Goal: Task Accomplishment & Management: Complete application form

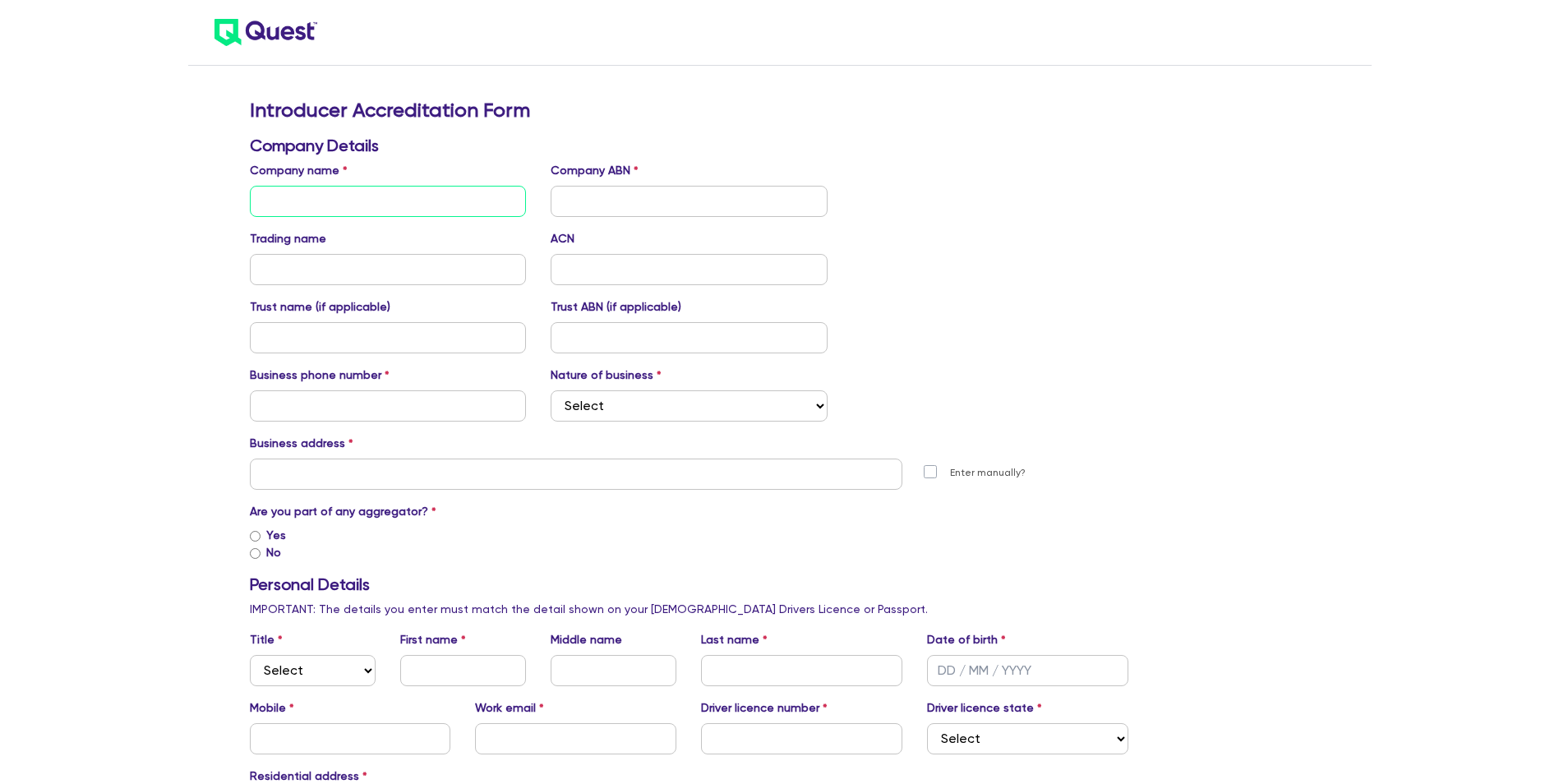
click at [323, 196] on input "text" at bounding box center [389, 201] width 277 height 31
type input "Kinetic Finance Solutions"
type input "0420864681"
type input "[STREET_ADDRESS][PERSON_NAME]"
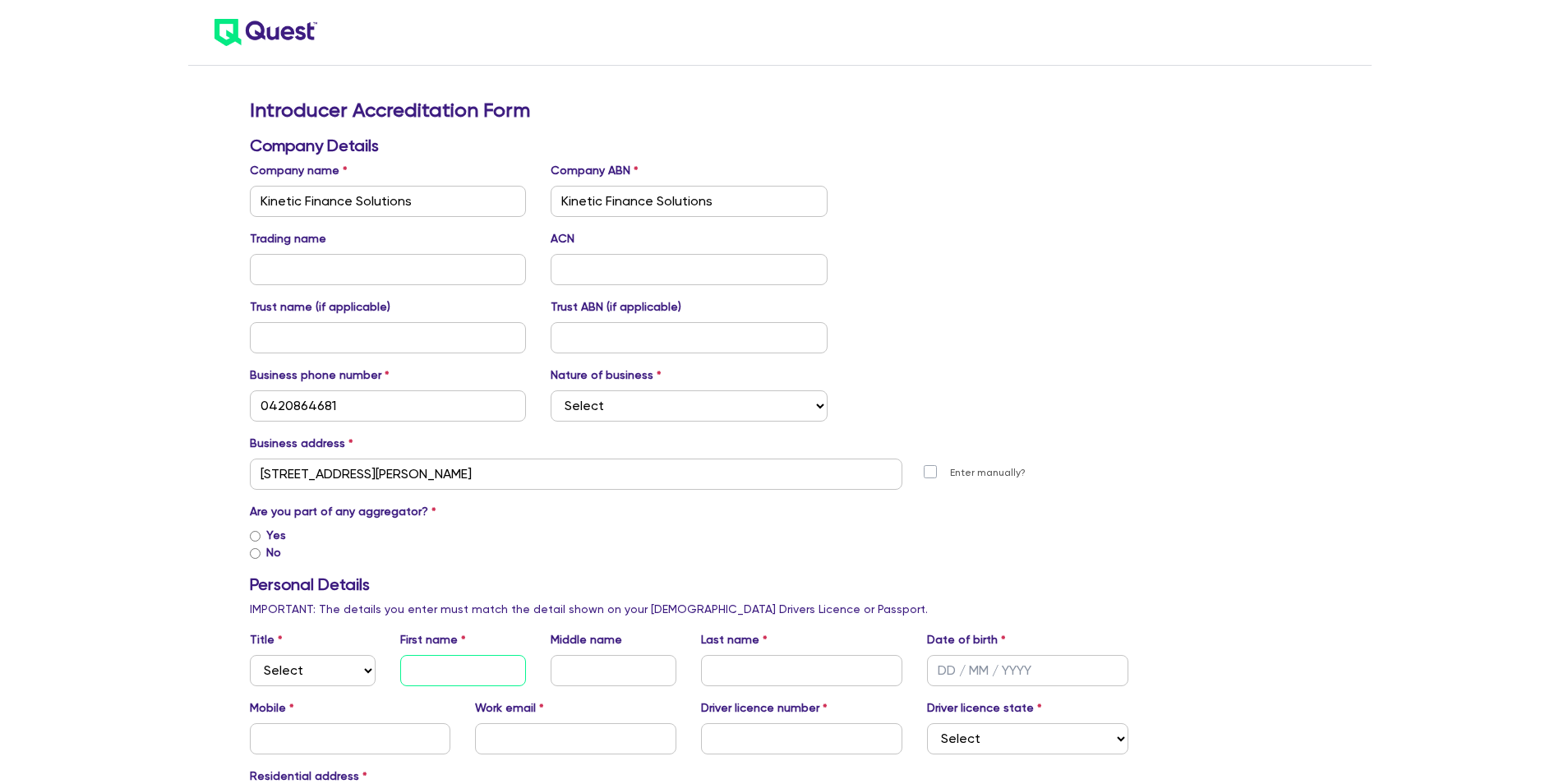
type input "[PERSON_NAME]"
type input "[EMAIL_ADDRESS][DOMAIN_NAME]"
type input "[GEOGRAPHIC_DATA]"
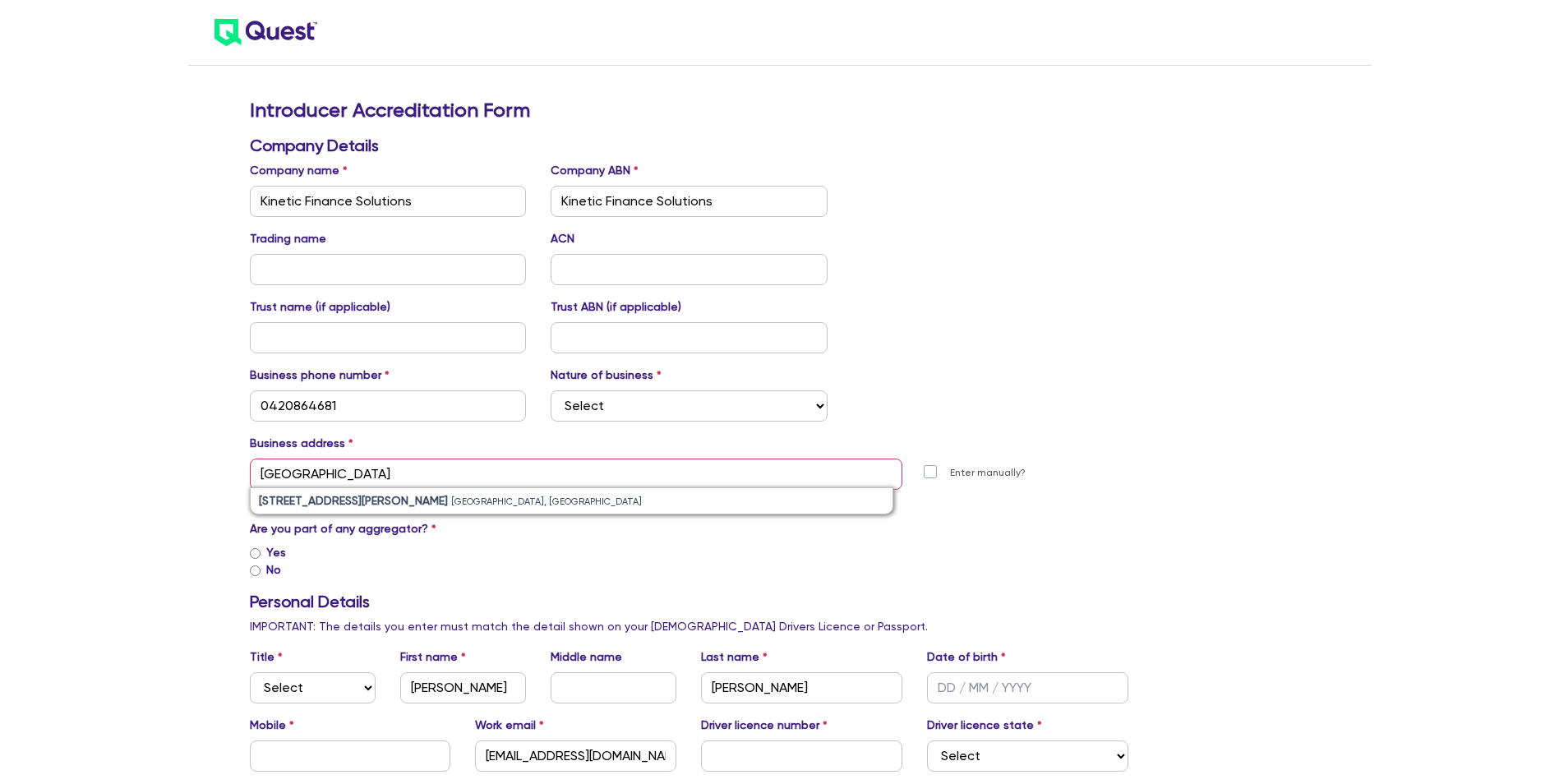
drag, startPoint x: 876, startPoint y: 196, endPoint x: 801, endPoint y: 218, distance: 78.2
click at [874, 196] on div "Company name Kinetic Finance Solutions Company ABN Kinetic Finance Solutions" at bounding box center [690, 189] width 904 height 55
click at [787, 211] on input "Kinetic Finance Solutions" at bounding box center [689, 201] width 277 height 31
drag, startPoint x: 764, startPoint y: 202, endPoint x: 416, endPoint y: 211, distance: 348.1
click at [416, 211] on div "Company name Kinetic Finance Solutions Company ABN Kinetic Finance Solutions" at bounding box center [690, 189] width 904 height 55
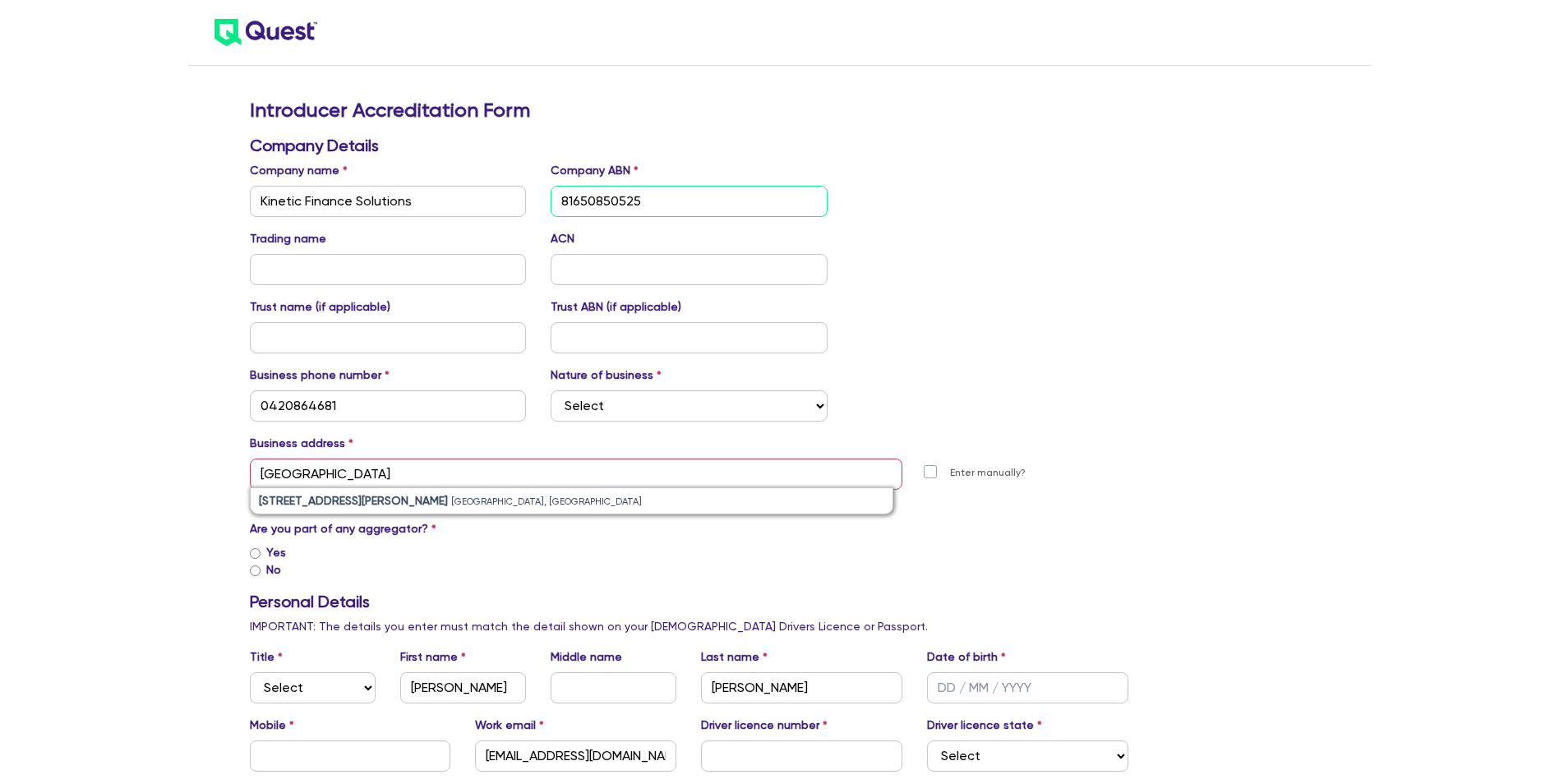
type input "81650850525"
click at [1049, 198] on div "Company name Kinetic Finance Solutions Company ABN 81650850525" at bounding box center [690, 189] width 904 height 55
drag, startPoint x: 651, startPoint y: 204, endPoint x: 573, endPoint y: 205, distance: 78.0
click at [573, 205] on input "81650850525" at bounding box center [689, 201] width 277 height 31
click at [620, 263] on input "text" at bounding box center [689, 269] width 277 height 31
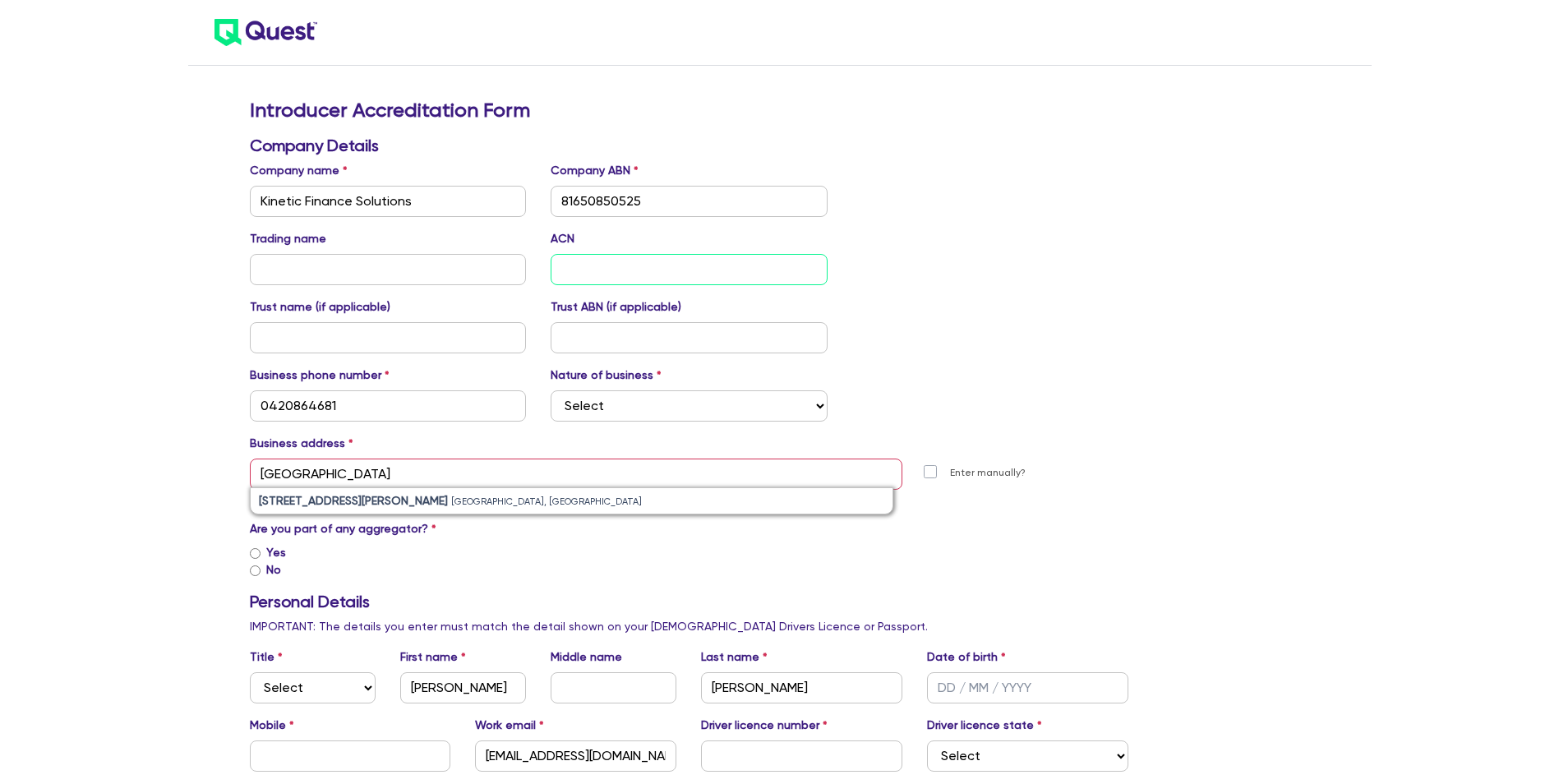
paste input "650850525"
type input "650850525"
click at [333, 274] on input "text" at bounding box center [389, 269] width 277 height 31
drag, startPoint x: 355, startPoint y: 204, endPoint x: 151, endPoint y: 214, distance: 204.2
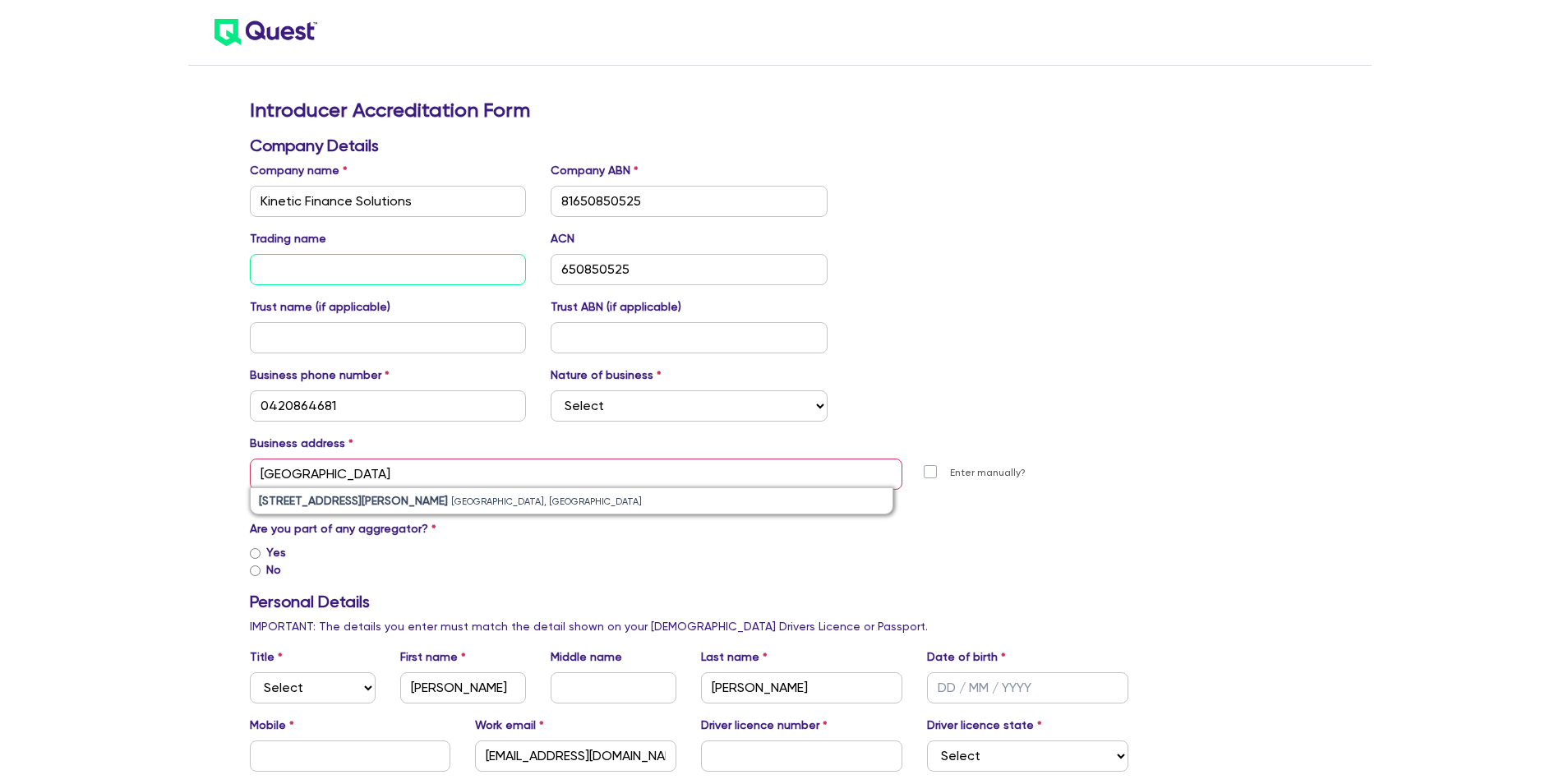
click at [255, 266] on input "text" at bounding box center [389, 269] width 277 height 31
paste input "Kinetic Finance"
type input "Kinetic Finance"
click at [426, 208] on input "Kinetic Finance Solutions" at bounding box center [389, 201] width 277 height 31
click at [1111, 240] on div "Trading name Kinetic Finance ACN 650850525" at bounding box center [690, 258] width 904 height 55
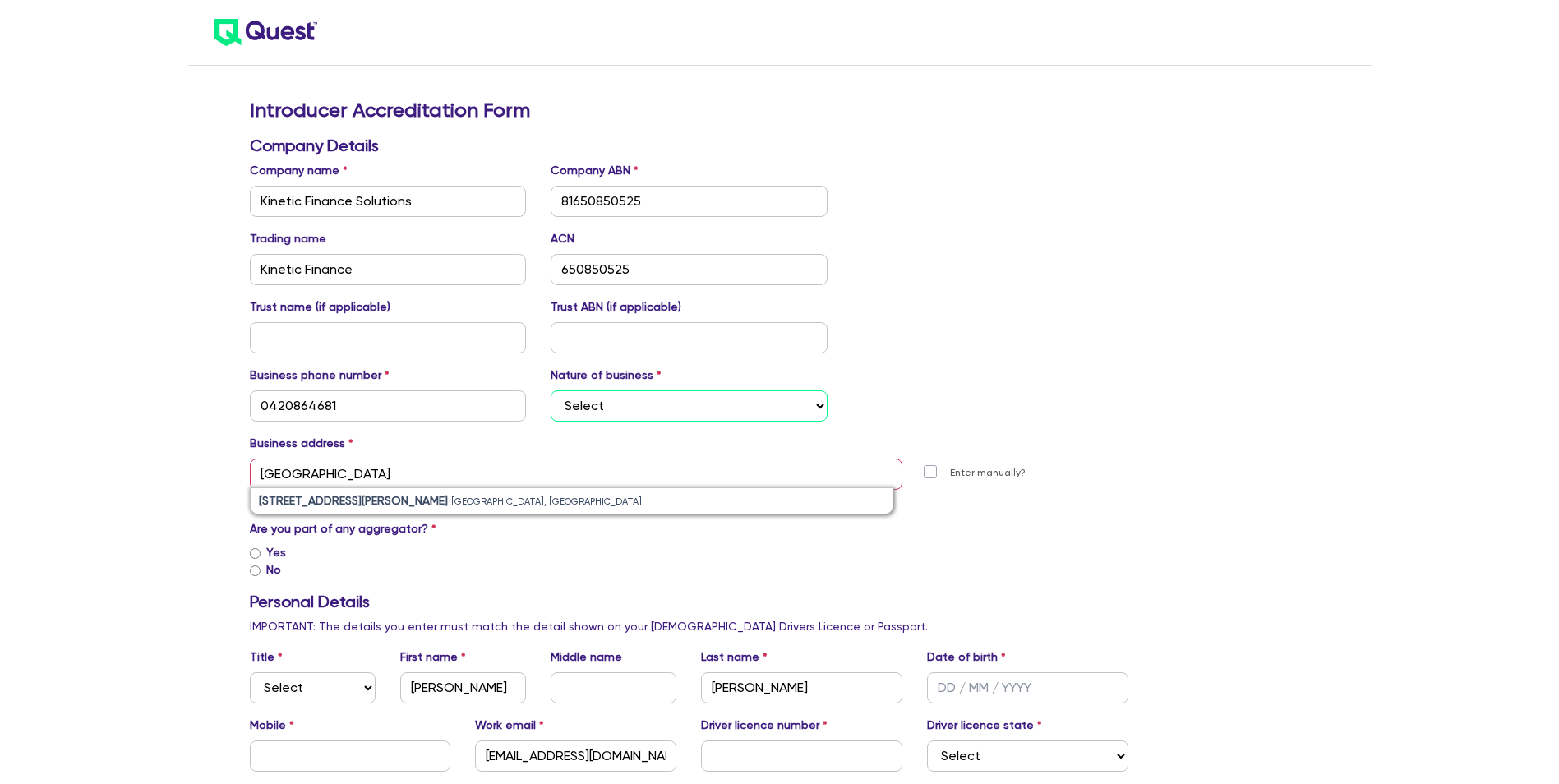
click at [638, 411] on select "Select Mortgage Broker Finance Broker Accountant Financial Planning Supplier/Ve…" at bounding box center [689, 405] width 277 height 31
select select "FINANCE_BROKER"
click at [550, 390] on select "Select Mortgage Broker Finance Broker Accountant Financial Planning Supplier/Ve…" at bounding box center [689, 405] width 277 height 31
click at [356, 412] on input "0420864681" at bounding box center [389, 405] width 277 height 31
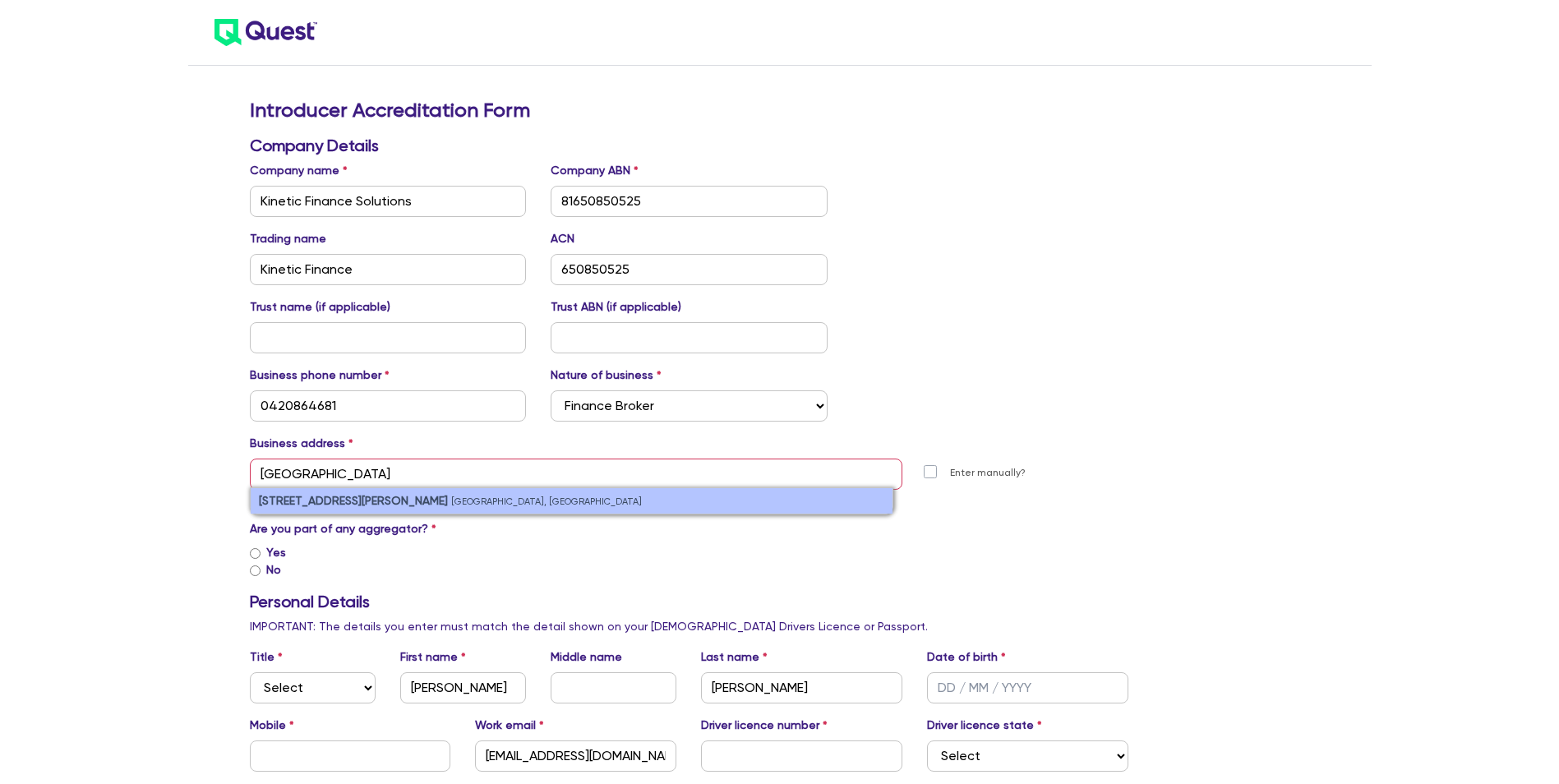
click at [269, 496] on strong "[STREET_ADDRESS][PERSON_NAME]" at bounding box center [354, 500] width 189 height 13
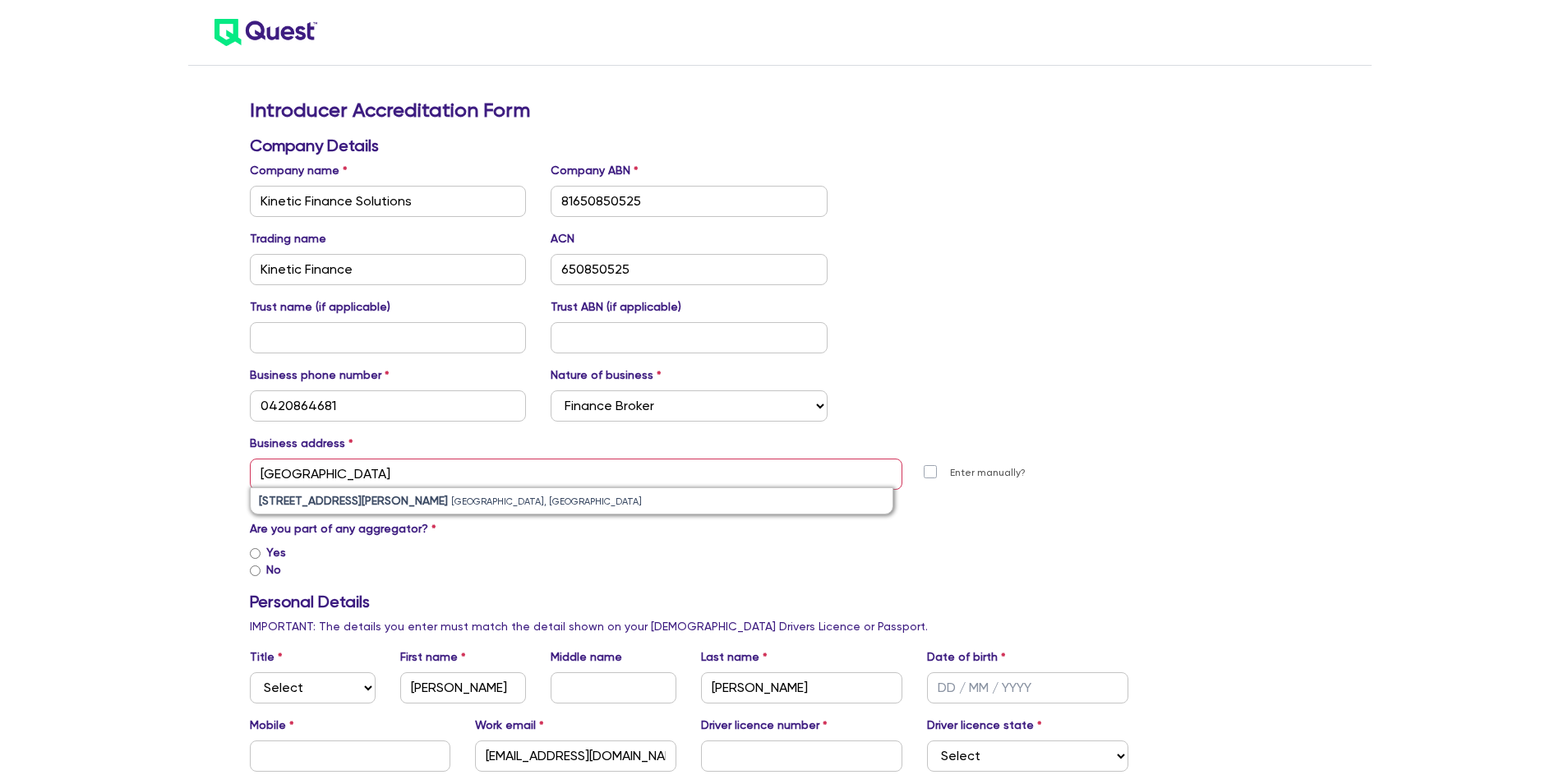
type input "[STREET_ADDRESS][PERSON_NAME]"
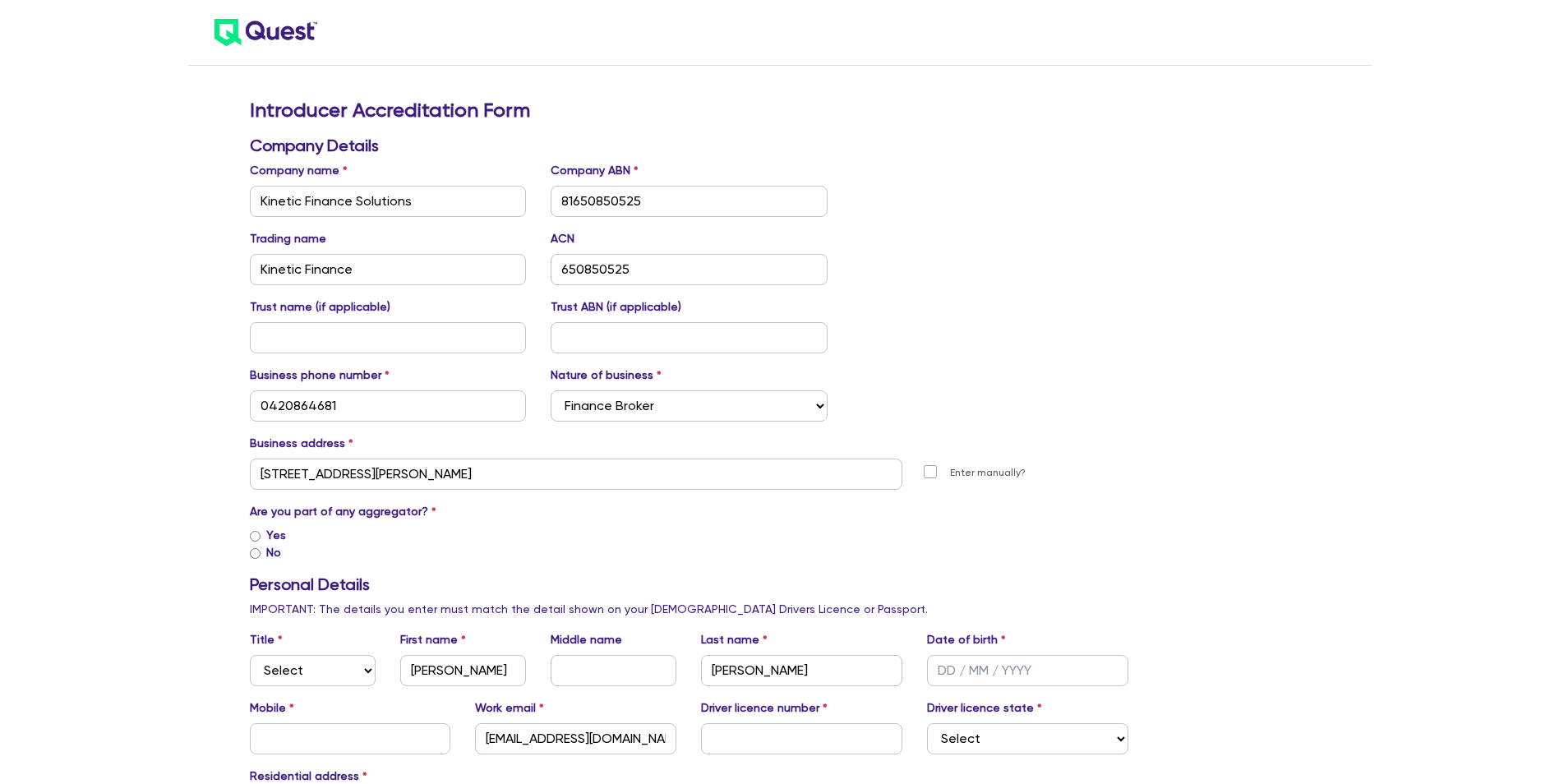
click at [271, 536] on label "Yes" at bounding box center [276, 535] width 20 height 17
click at [261, 536] on input "Yes" at bounding box center [256, 536] width 11 height 11
radio input "true"
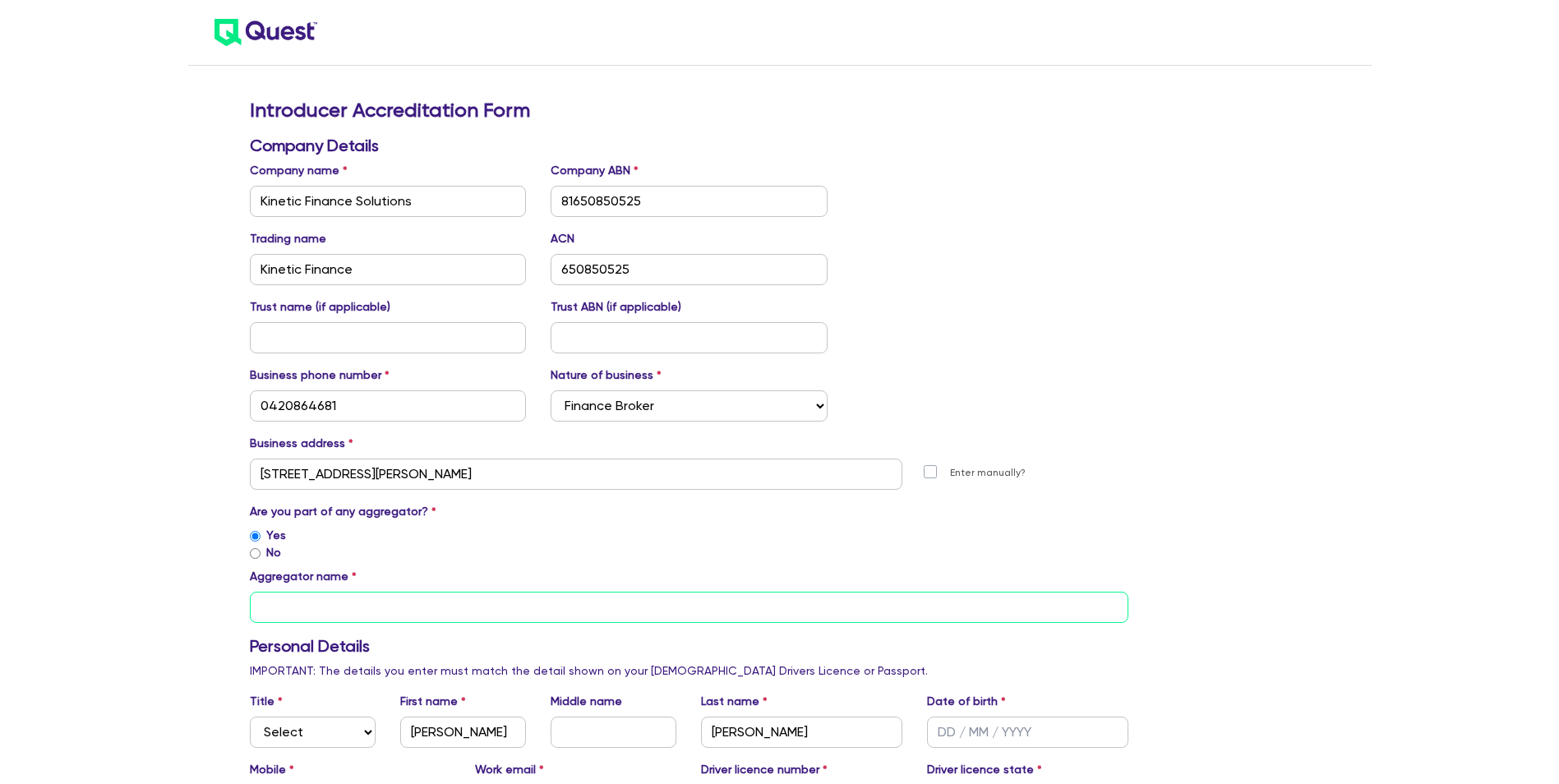
click at [305, 601] on input "text" at bounding box center [690, 606] width 879 height 31
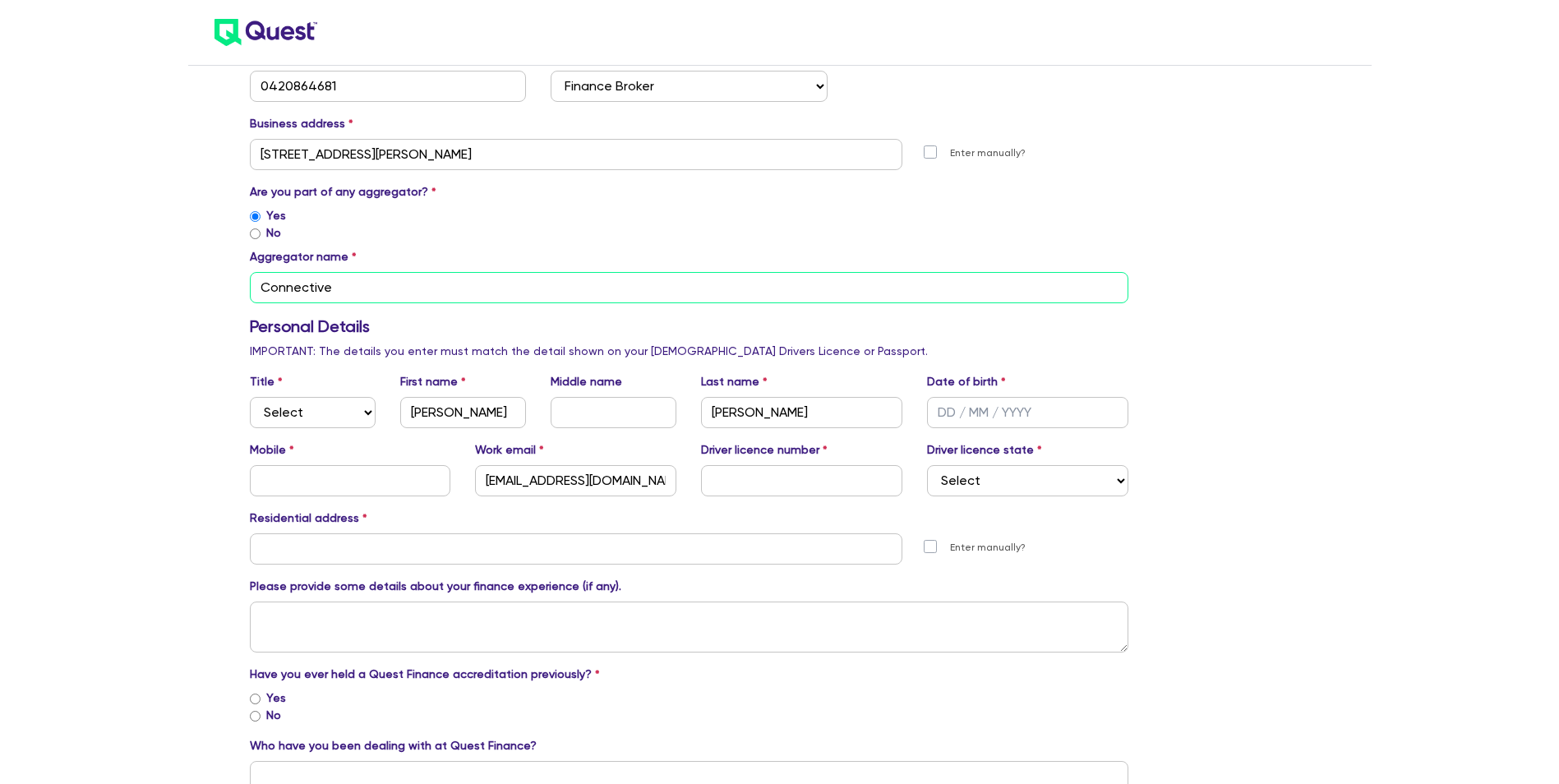
scroll to position [254, 0]
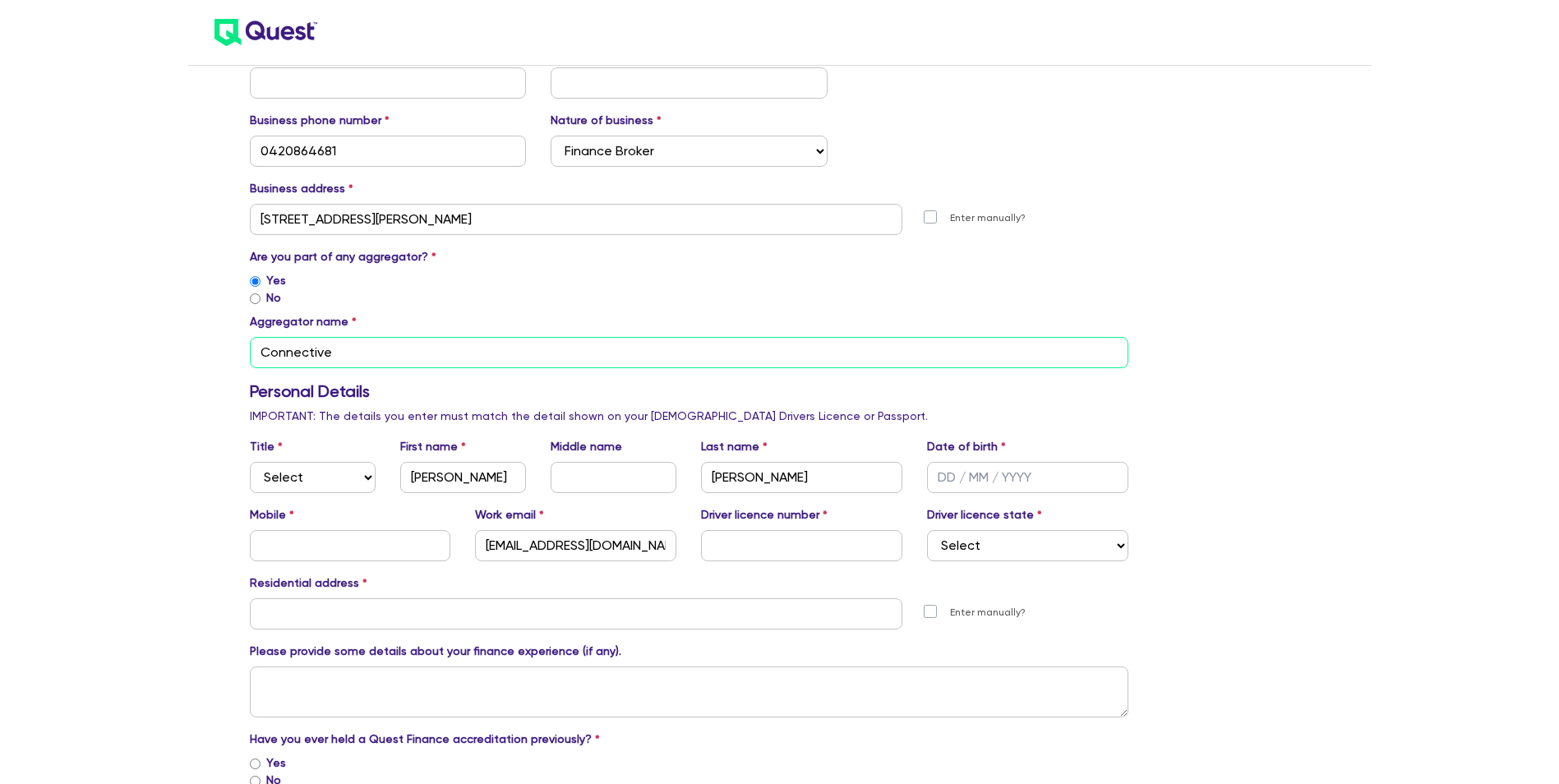
type input "Connective"
drag, startPoint x: 303, startPoint y: 463, endPoint x: 319, endPoint y: 462, distance: 16.0
click at [319, 462] on select "Select Mr Mrs Ms Miss Dr" at bounding box center [313, 477] width 126 height 31
select select "MR"
click at [250, 462] on select "Select Mr Mrs Ms Miss Dr" at bounding box center [313, 477] width 126 height 31
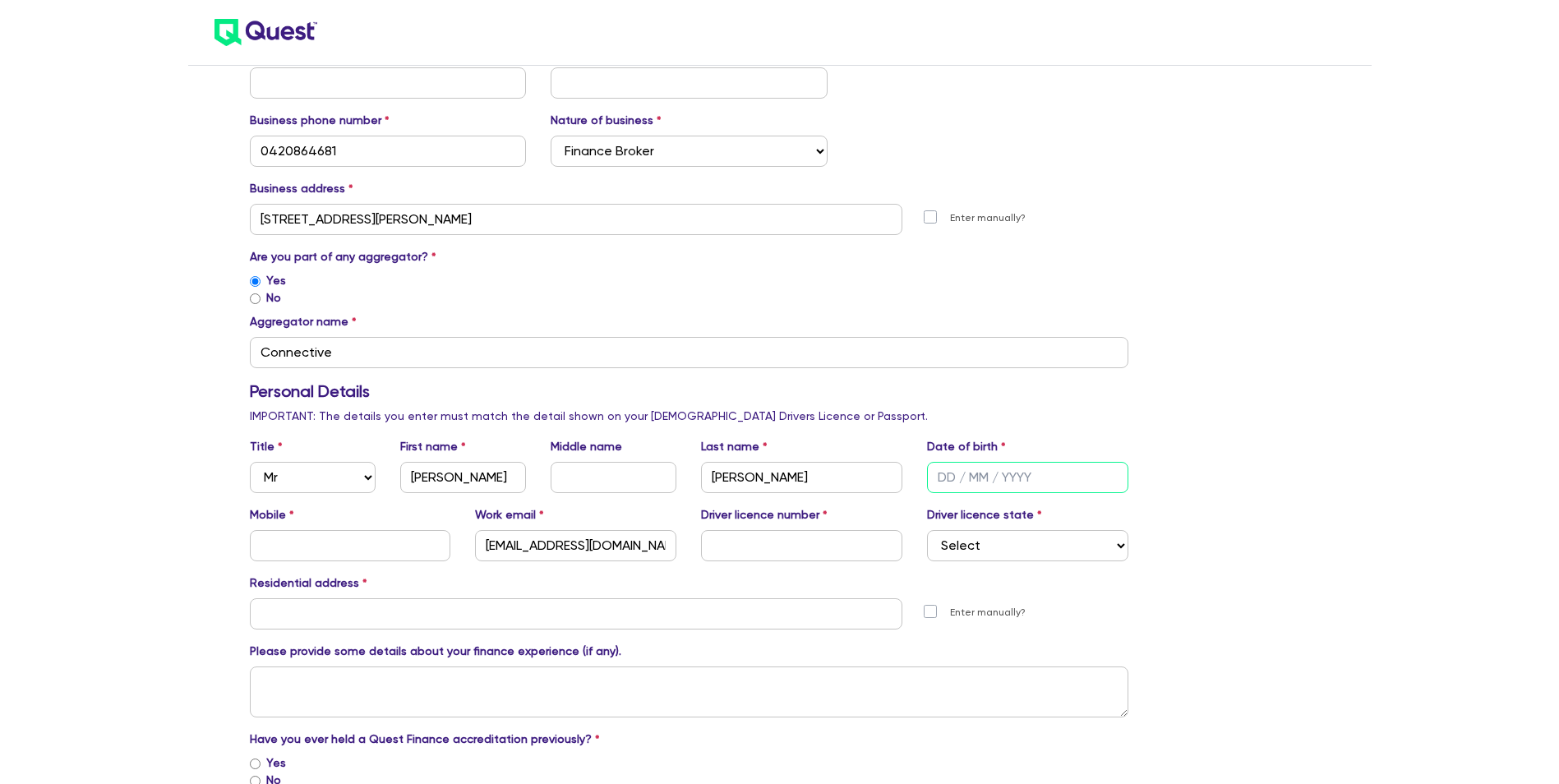
click at [957, 477] on input "text" at bounding box center [1027, 477] width 201 height 31
type input "[DATE]"
click at [332, 555] on input "text" at bounding box center [350, 545] width 201 height 31
type input "0420864681"
click at [587, 546] on input "[EMAIL_ADDRESS][DOMAIN_NAME]" at bounding box center [575, 545] width 201 height 31
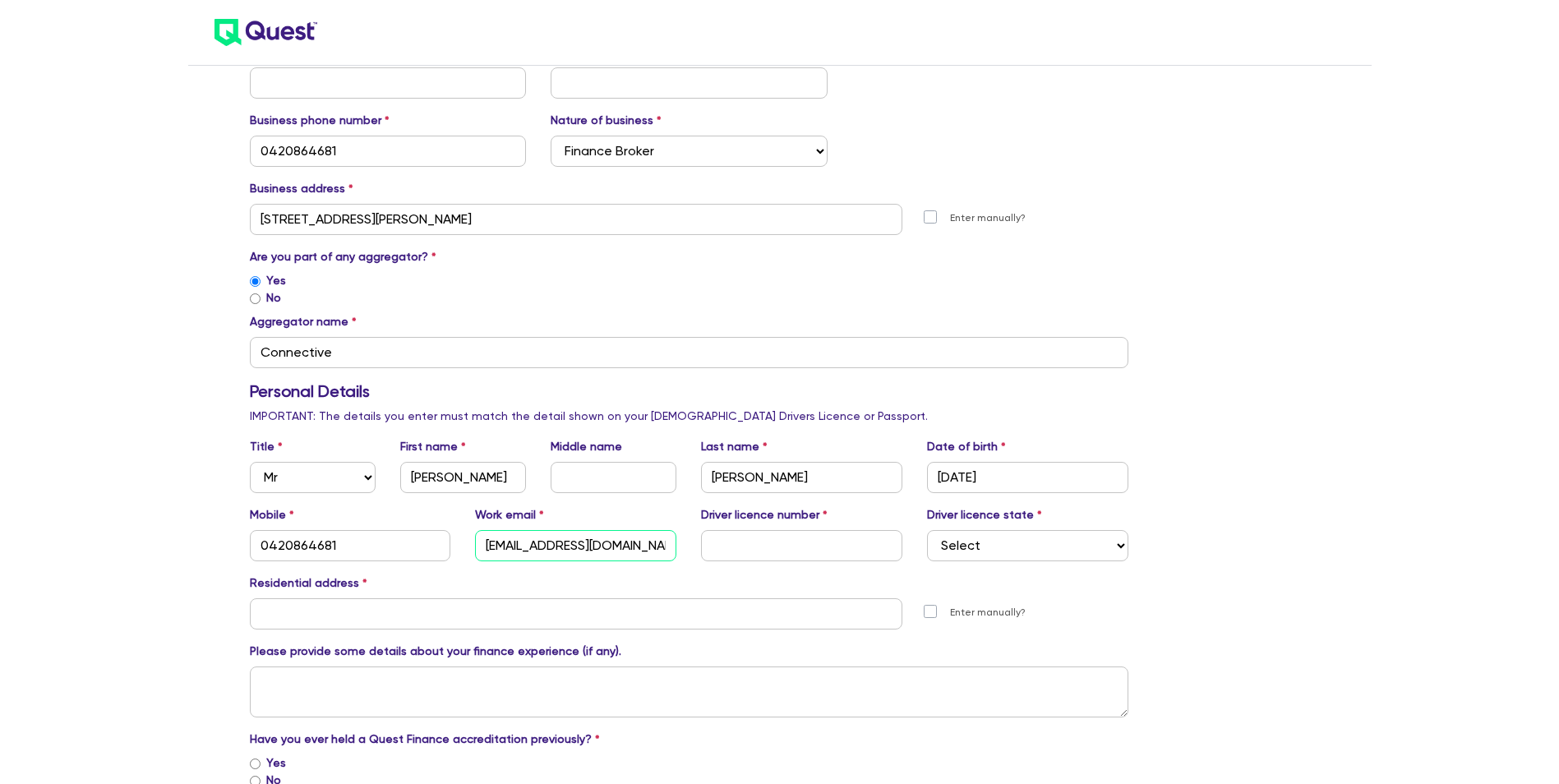
drag, startPoint x: 633, startPoint y: 550, endPoint x: 340, endPoint y: 578, distance: 294.3
click at [340, 578] on div "Introducer Accreditation Form Company Details Company name Kinetic Finance Solu…" at bounding box center [690, 685] width 904 height 1683
type input "[EMAIL_ADDRESS][DOMAIN_NAME]"
click at [821, 557] on input "text" at bounding box center [801, 545] width 201 height 31
type input "17793269"
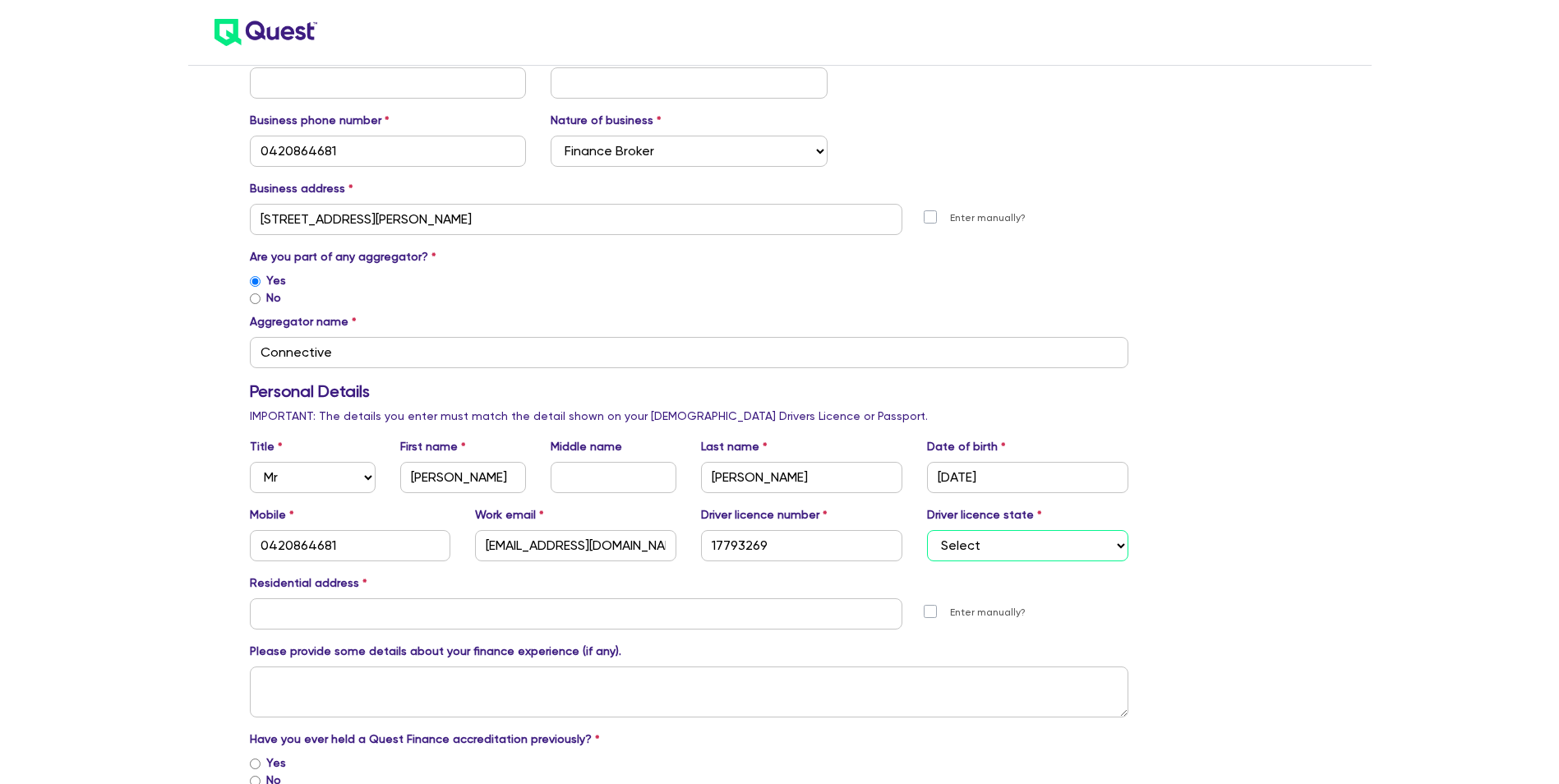
click at [1018, 543] on select "Select [GEOGRAPHIC_DATA] [GEOGRAPHIC_DATA] [GEOGRAPHIC_DATA] [GEOGRAPHIC_DATA] …" at bounding box center [1027, 545] width 201 height 31
select select "[GEOGRAPHIC_DATA]"
click at [927, 530] on select "Select [GEOGRAPHIC_DATA] [GEOGRAPHIC_DATA] [GEOGRAPHIC_DATA] [GEOGRAPHIC_DATA] …" at bounding box center [1027, 545] width 201 height 31
click at [351, 626] on input "text" at bounding box center [576, 613] width 653 height 31
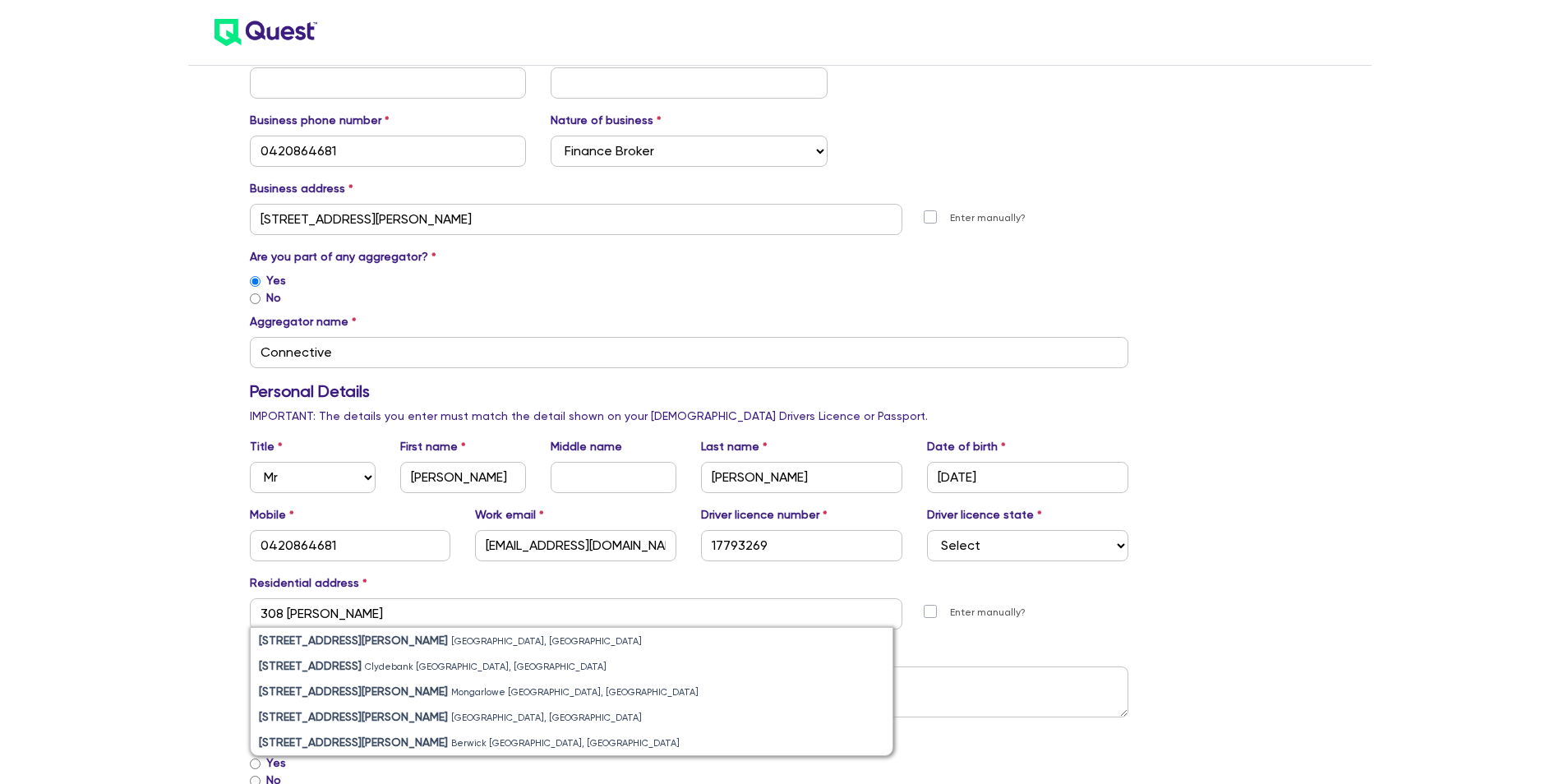
drag, startPoint x: 379, startPoint y: 639, endPoint x: 300, endPoint y: 639, distance: 79.0
click at [451, 639] on small "[GEOGRAPHIC_DATA], [GEOGRAPHIC_DATA]" at bounding box center [546, 641] width 190 height 11
type input "[STREET_ADDRESS][PERSON_NAME]"
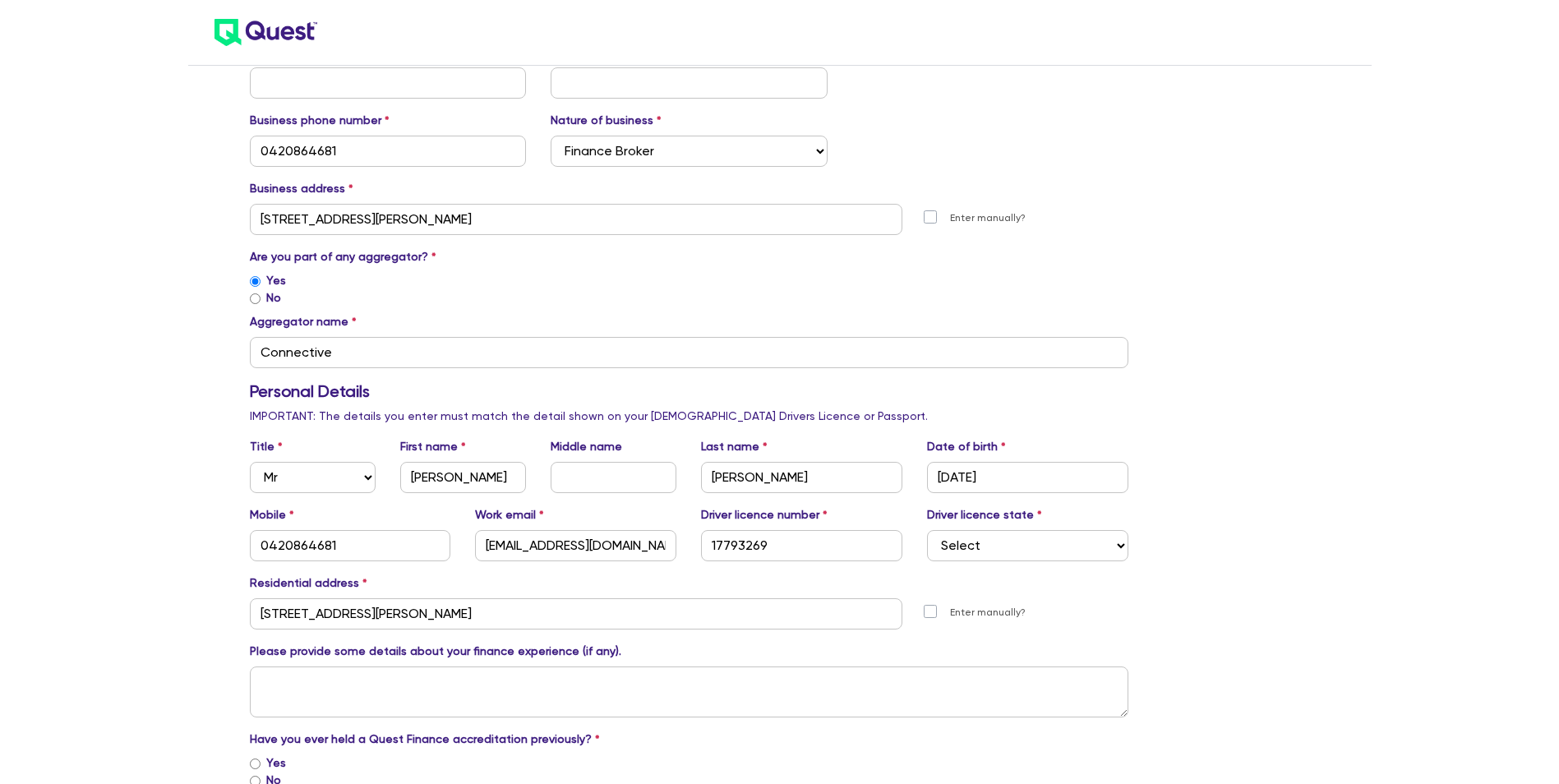
click at [211, 631] on div "Introducer Accreditation Form Company Details Company name Kinetic Finance Solu…" at bounding box center [779, 703] width 1559 height 1915
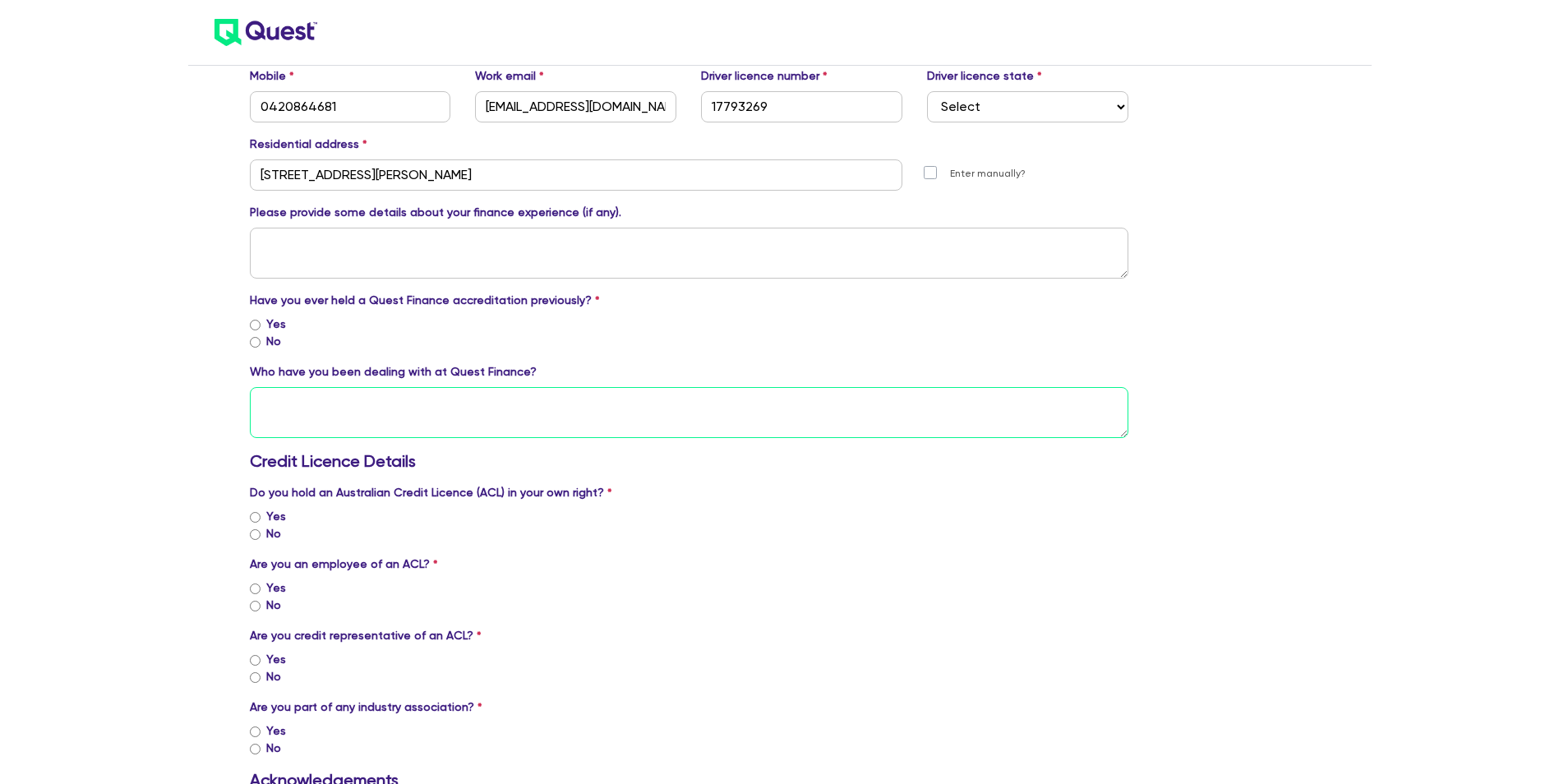
click at [366, 423] on textarea at bounding box center [690, 412] width 879 height 51
click at [322, 263] on textarea at bounding box center [690, 253] width 879 height 51
type textarea "I"
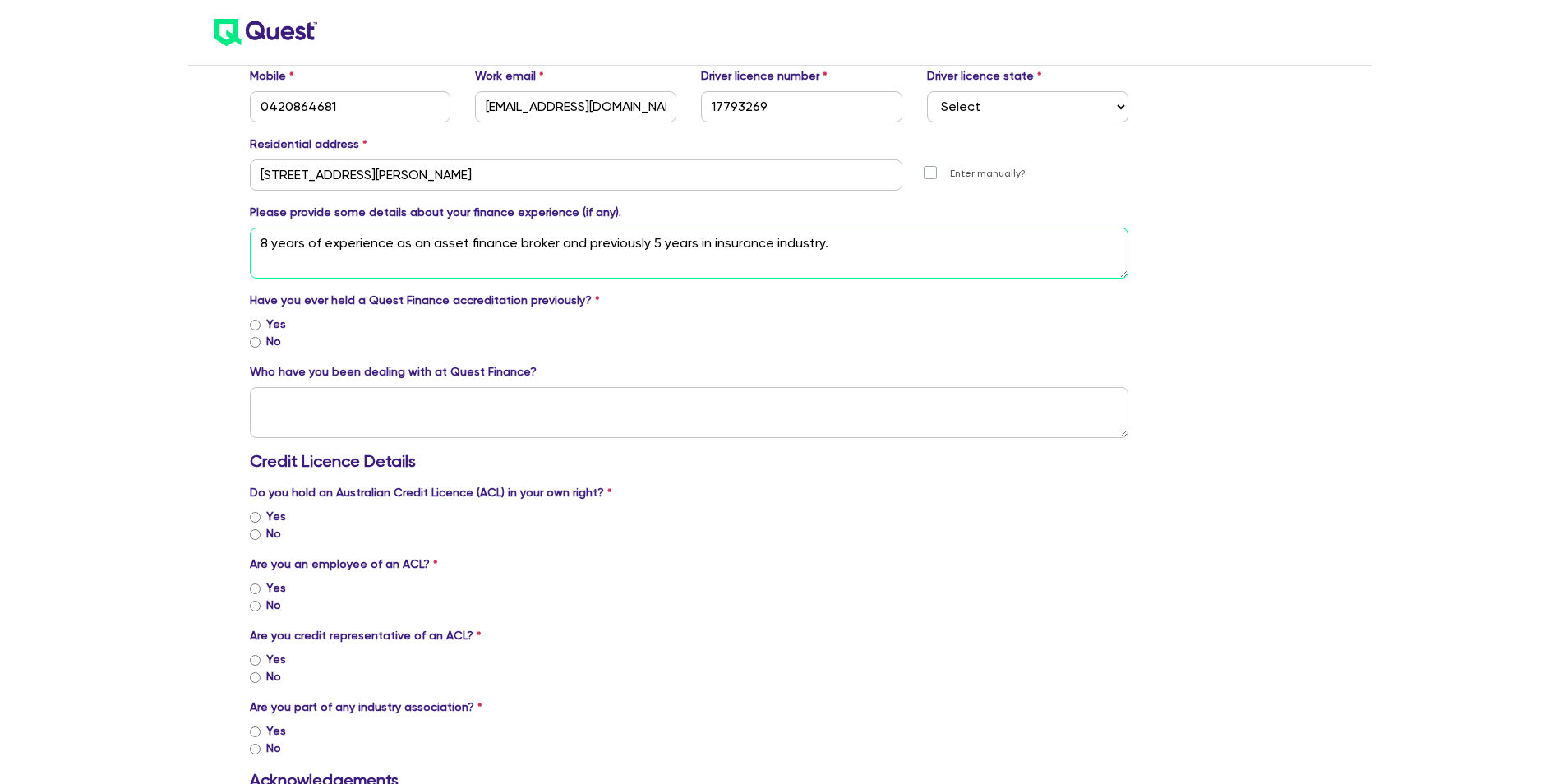
type textarea "8 years of experience as an asset finance broker and previously 5 years in insu…"
click at [271, 344] on label "No" at bounding box center [273, 341] width 15 height 17
click at [261, 344] on input "No" at bounding box center [256, 342] width 11 height 11
radio input "true"
drag, startPoint x: 269, startPoint y: 379, endPoint x: 439, endPoint y: 382, distance: 170.0
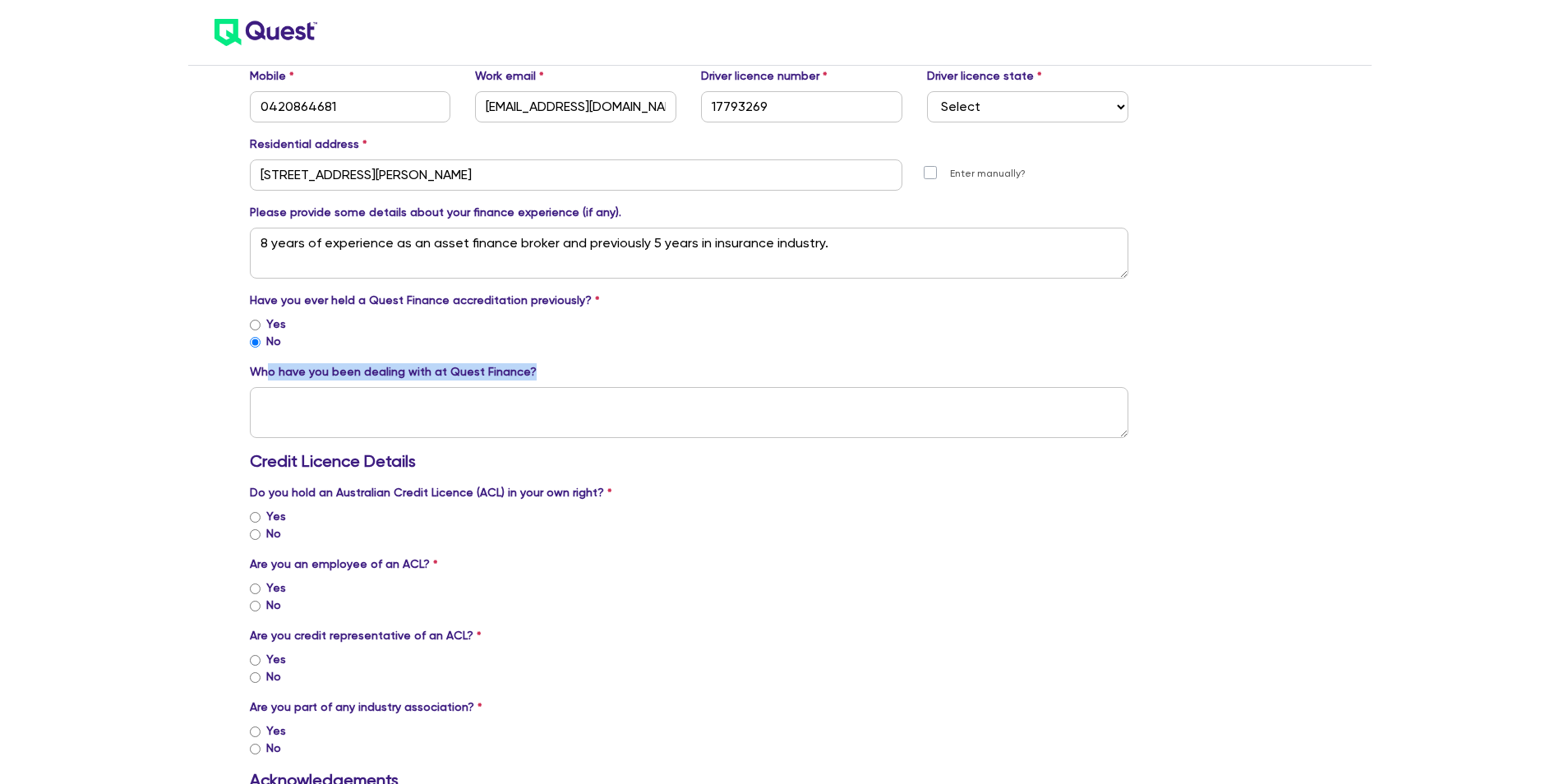
click at [439, 382] on div "Who have you been dealing with at Quest Finance?" at bounding box center [690, 401] width 879 height 75
drag, startPoint x: 439, startPoint y: 382, endPoint x: 393, endPoint y: 380, distance: 46.0
click at [393, 380] on div "Who have you been dealing with at Quest Finance?" at bounding box center [690, 401] width 879 height 75
click at [400, 416] on textarea at bounding box center [690, 412] width 879 height 51
click at [399, 416] on textarea at bounding box center [690, 412] width 879 height 51
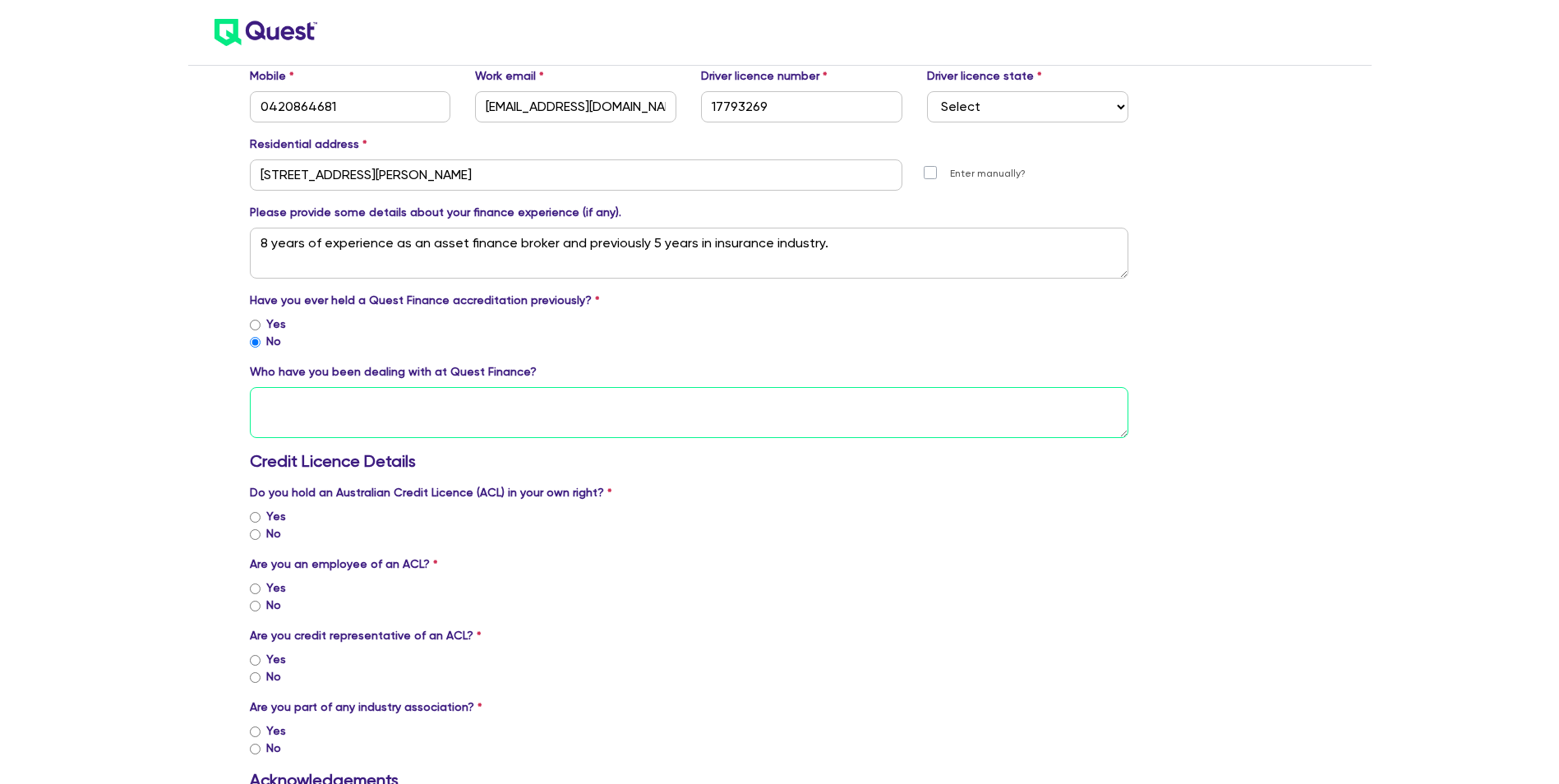
paste textarea "[PERSON_NAME]"
click at [259, 428] on textarea "[PERSON_NAME]" at bounding box center [690, 412] width 879 height 51
type textarea "[PERSON_NAME]"
click at [268, 528] on label "No" at bounding box center [273, 533] width 15 height 17
click at [261, 530] on input "No" at bounding box center [256, 535] width 11 height 11
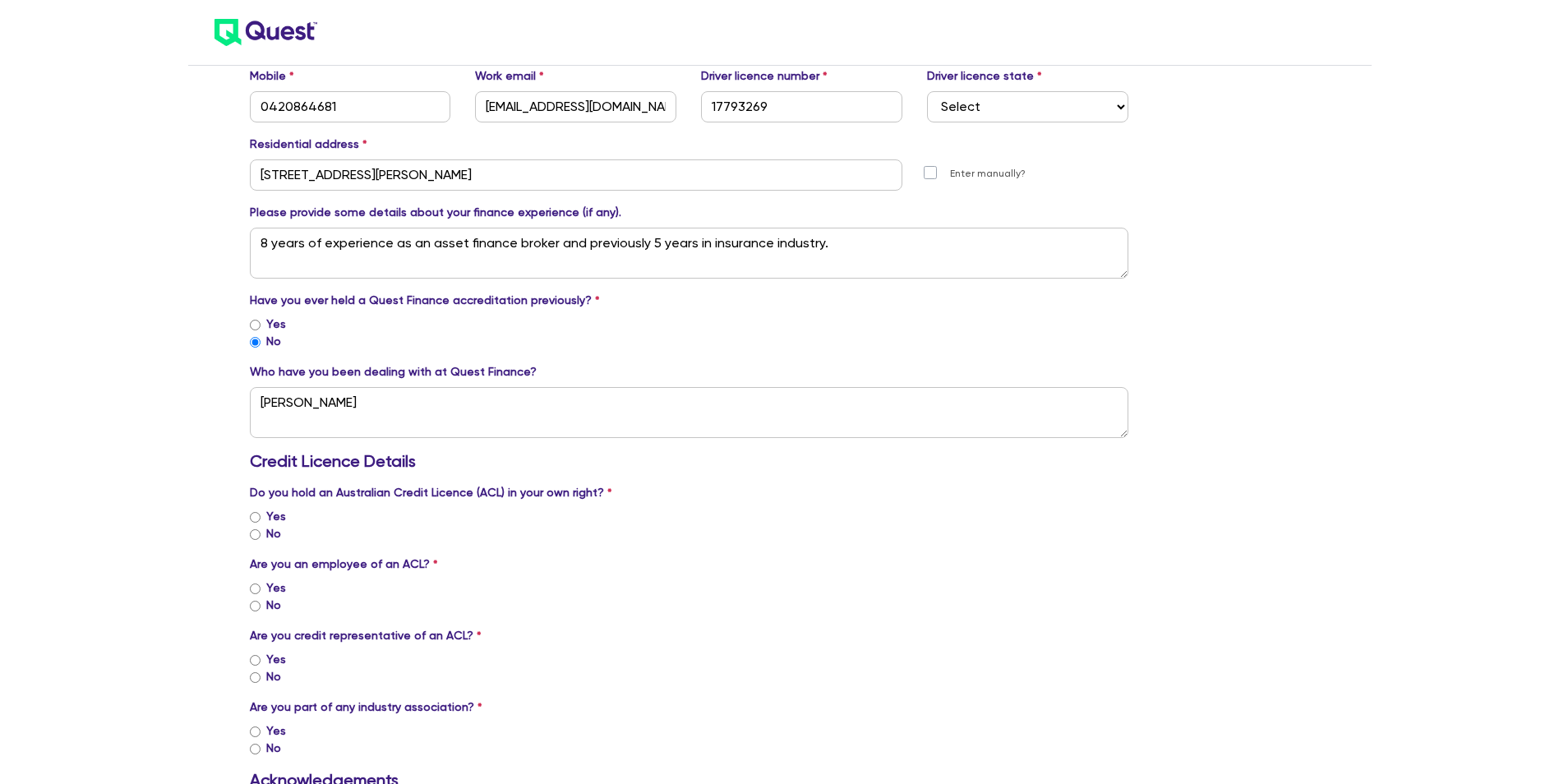
radio input "true"
click at [262, 606] on div "No" at bounding box center [690, 605] width 879 height 17
click at [272, 603] on label "No" at bounding box center [273, 605] width 15 height 17
click at [261, 603] on input "No" at bounding box center [256, 606] width 11 height 11
radio input "true"
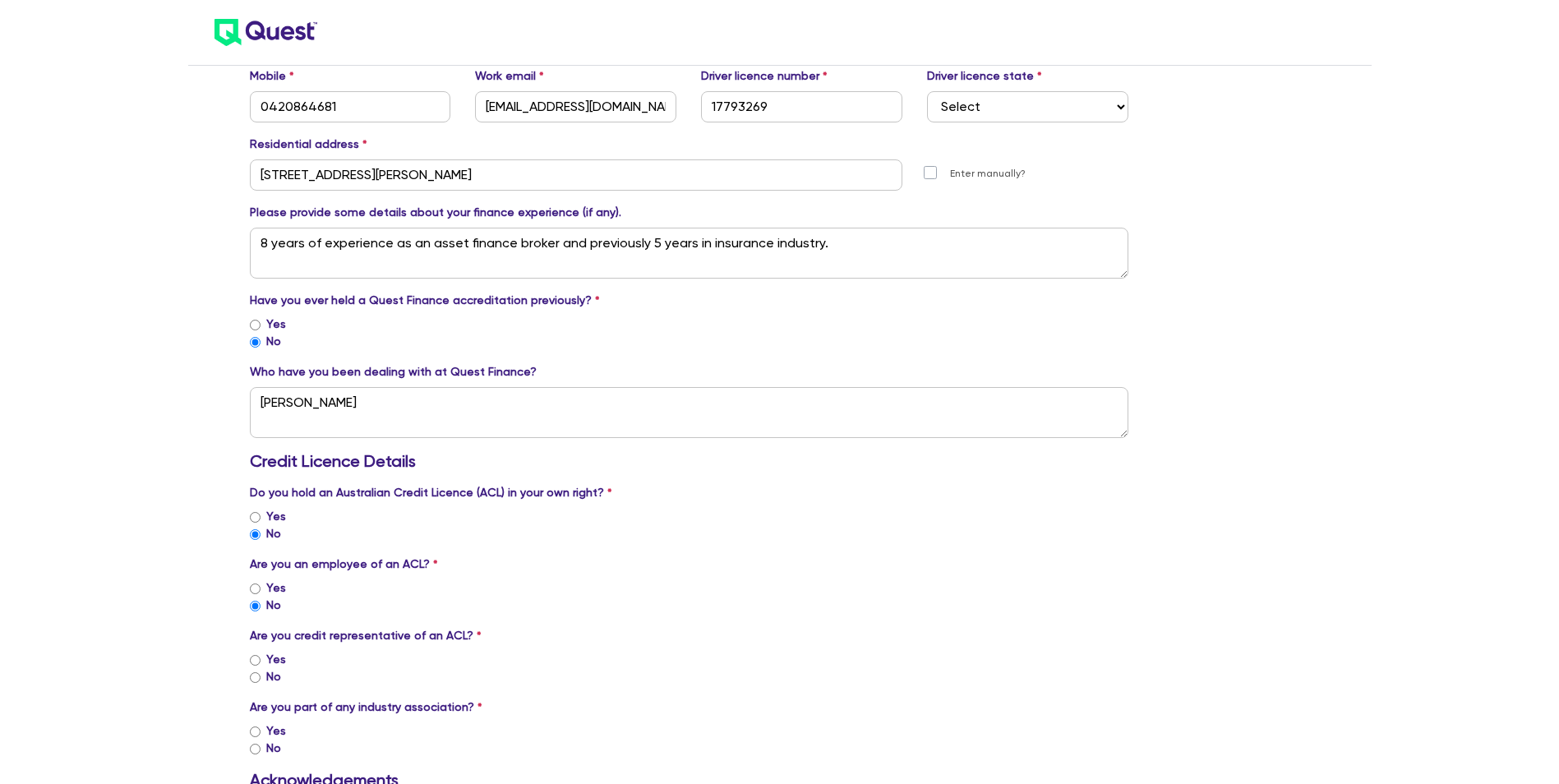
click at [261, 661] on div "Yes" at bounding box center [690, 659] width 879 height 17
click at [258, 661] on input "Yes" at bounding box center [256, 660] width 11 height 11
radio input "true"
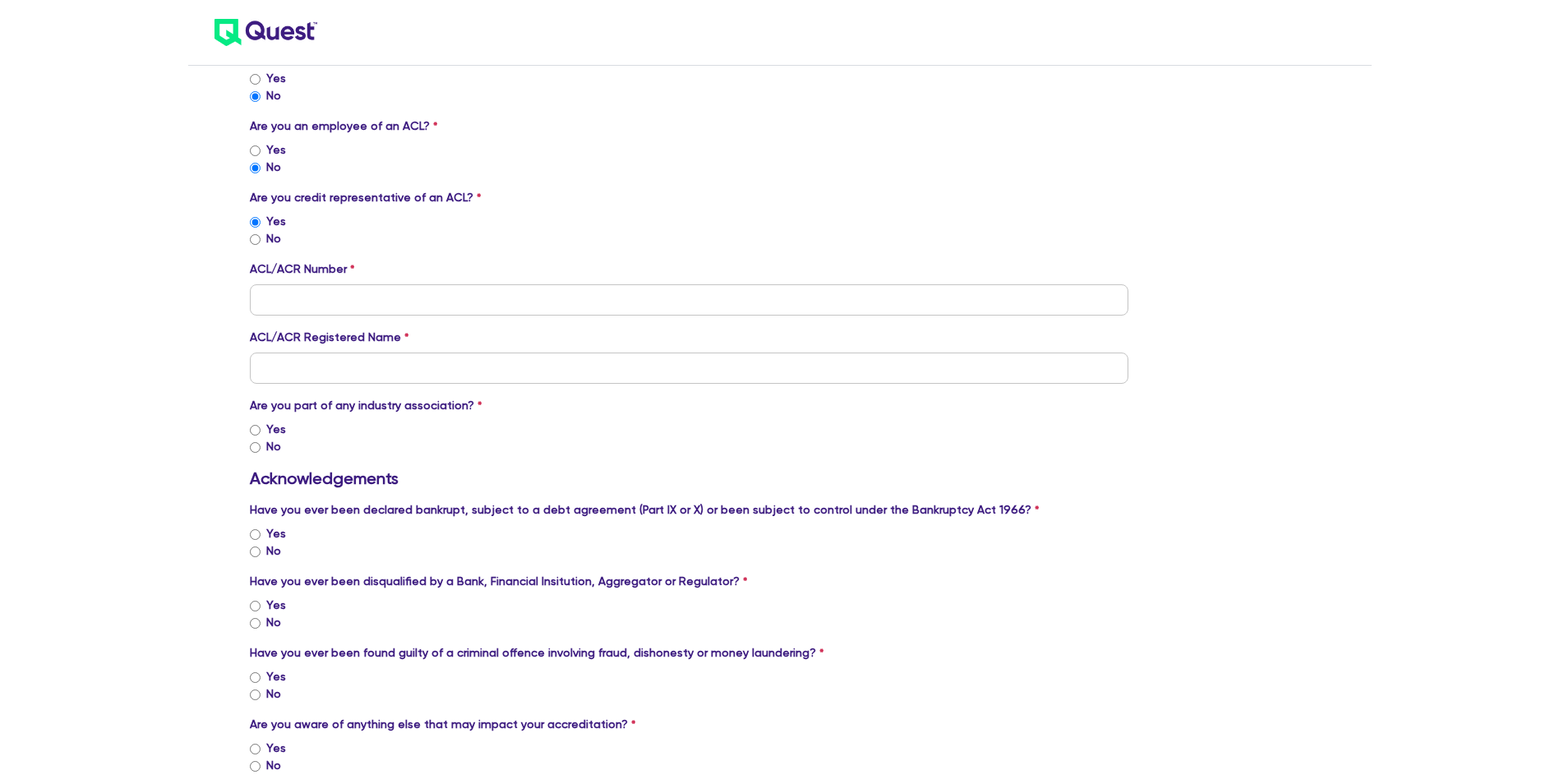
click at [263, 429] on div "Yes" at bounding box center [690, 429] width 879 height 17
click at [261, 428] on div "Yes" at bounding box center [690, 429] width 879 height 17
click at [258, 429] on input "Yes" at bounding box center [256, 430] width 11 height 11
radio input "true"
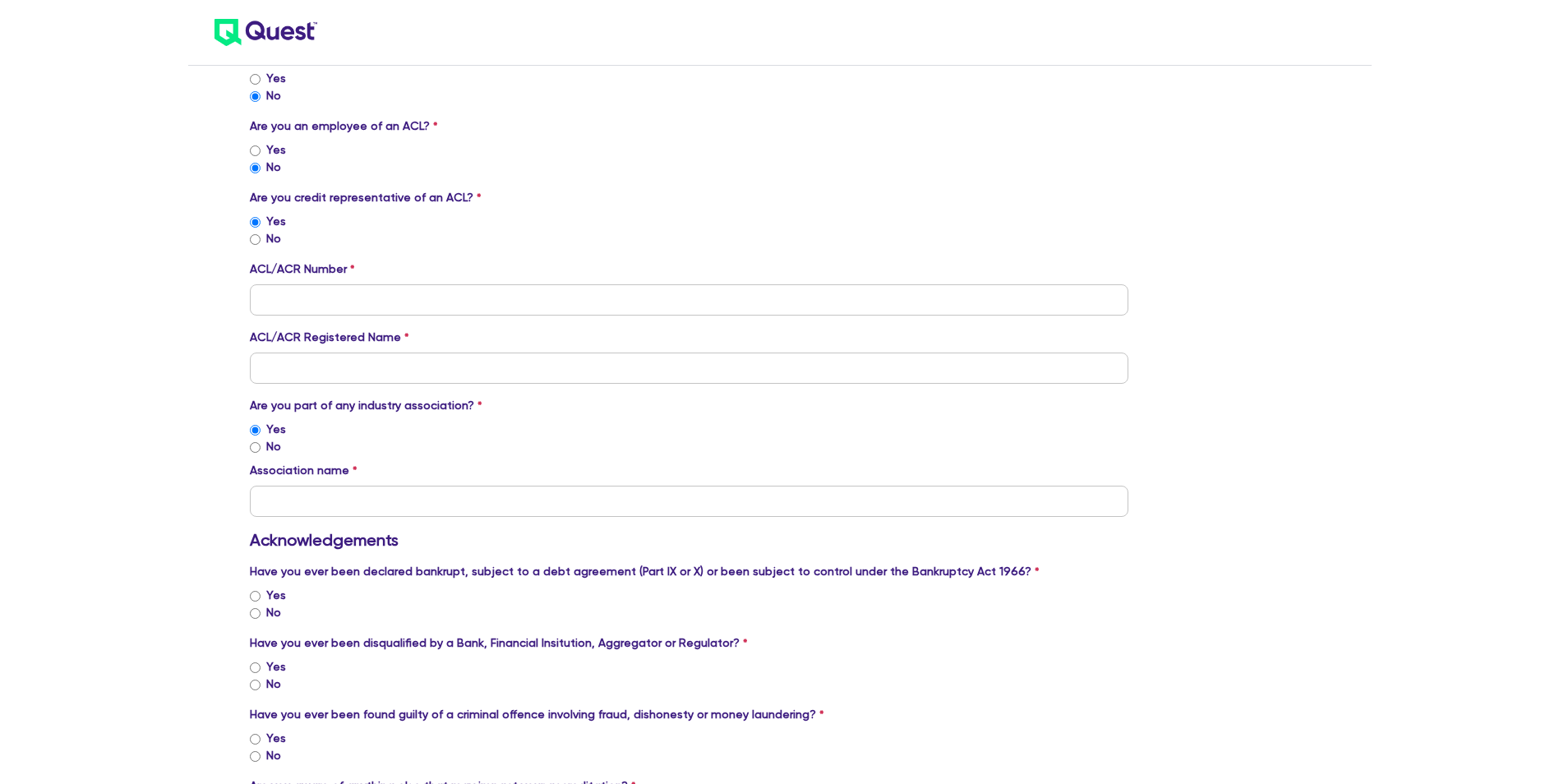
click at [256, 613] on input "No" at bounding box center [256, 613] width 11 height 11
radio input "true"
click at [252, 684] on input "No" at bounding box center [256, 685] width 11 height 11
radio input "true"
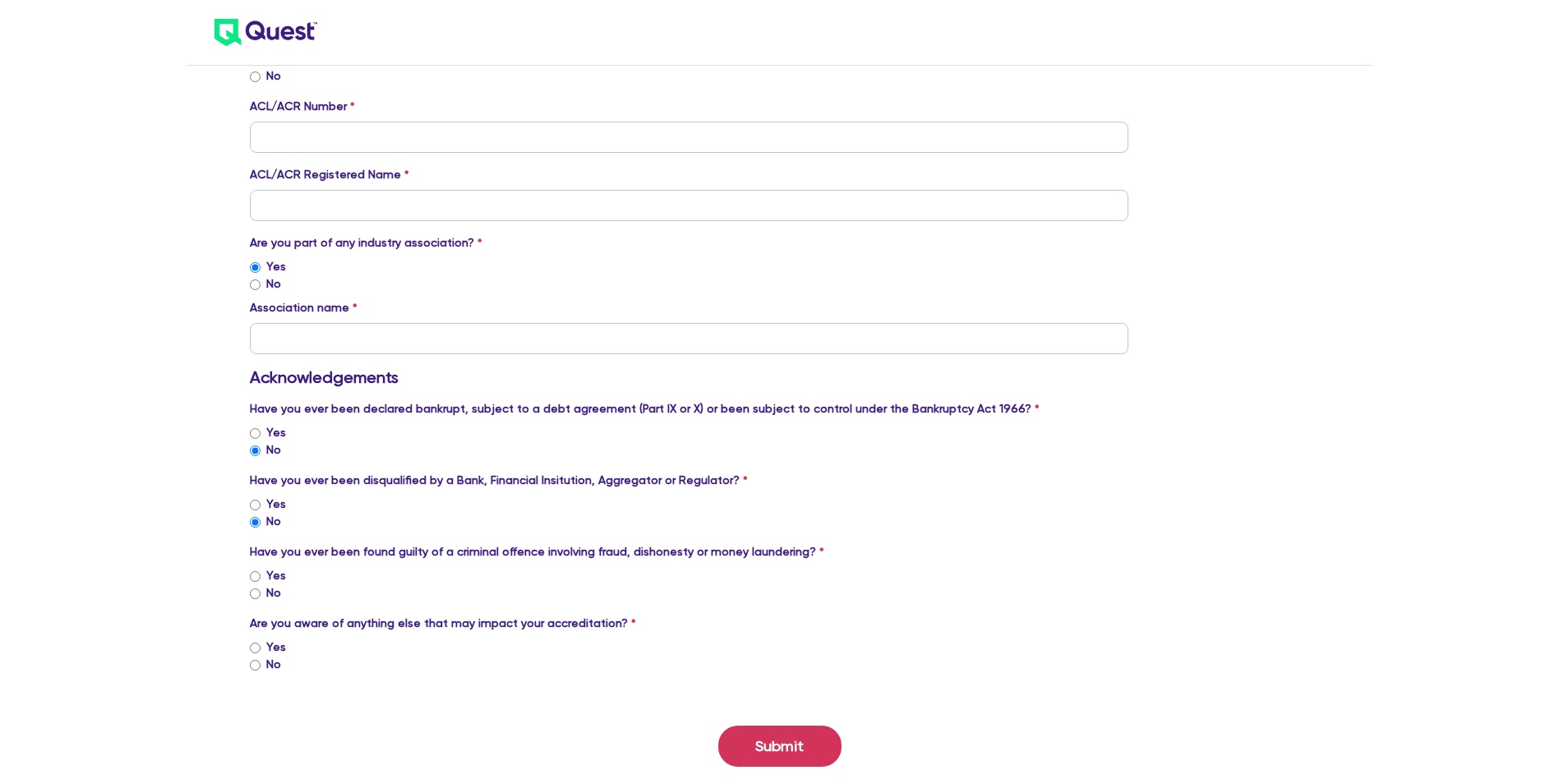
scroll to position [1330, 0]
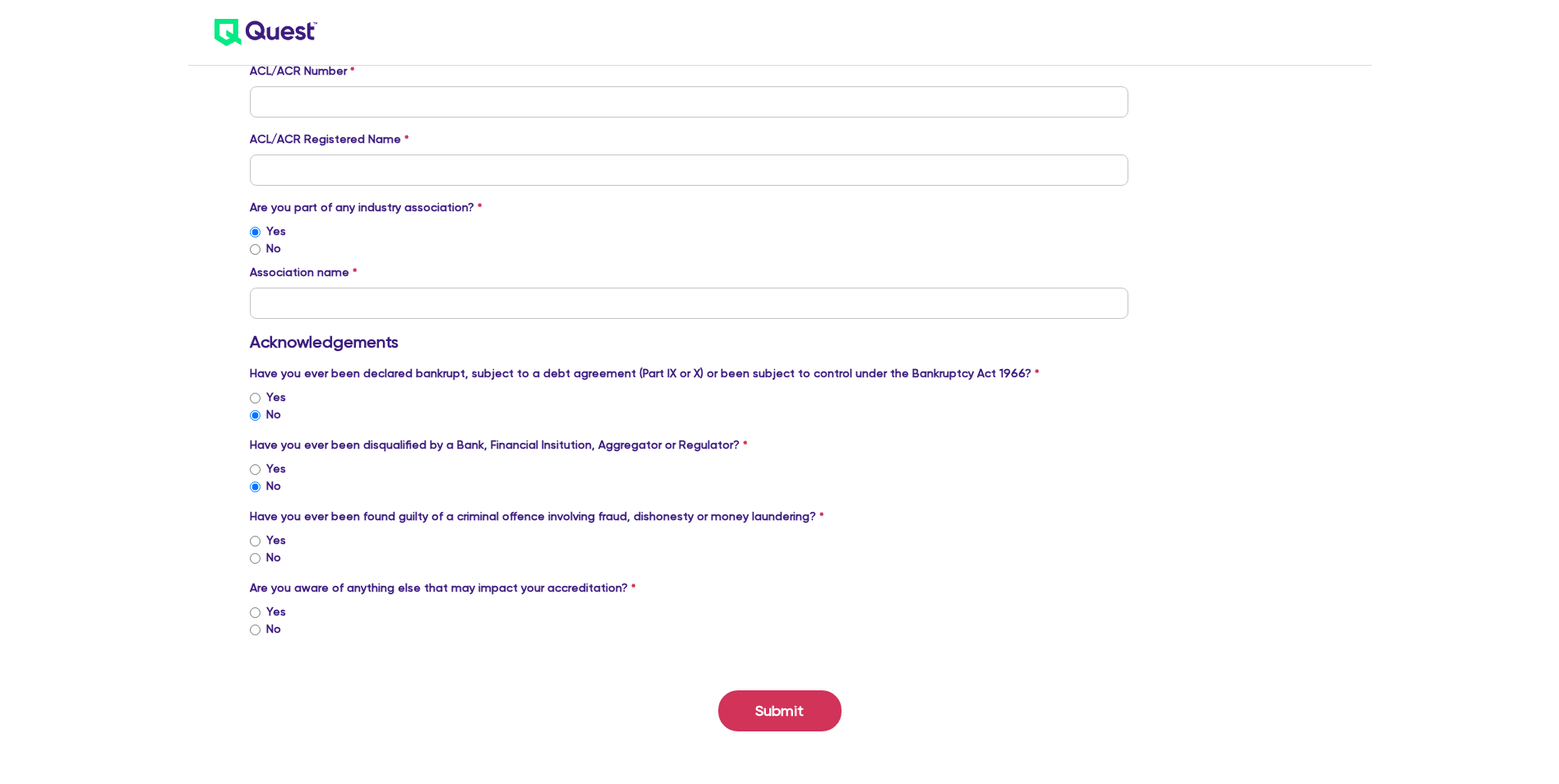
click at [271, 559] on label "No" at bounding box center [273, 557] width 15 height 17
click at [261, 559] on input "No" at bounding box center [256, 558] width 11 height 11
radio input "true"
click at [272, 628] on label "No" at bounding box center [273, 629] width 15 height 17
click at [261, 628] on input "No" at bounding box center [256, 630] width 11 height 11
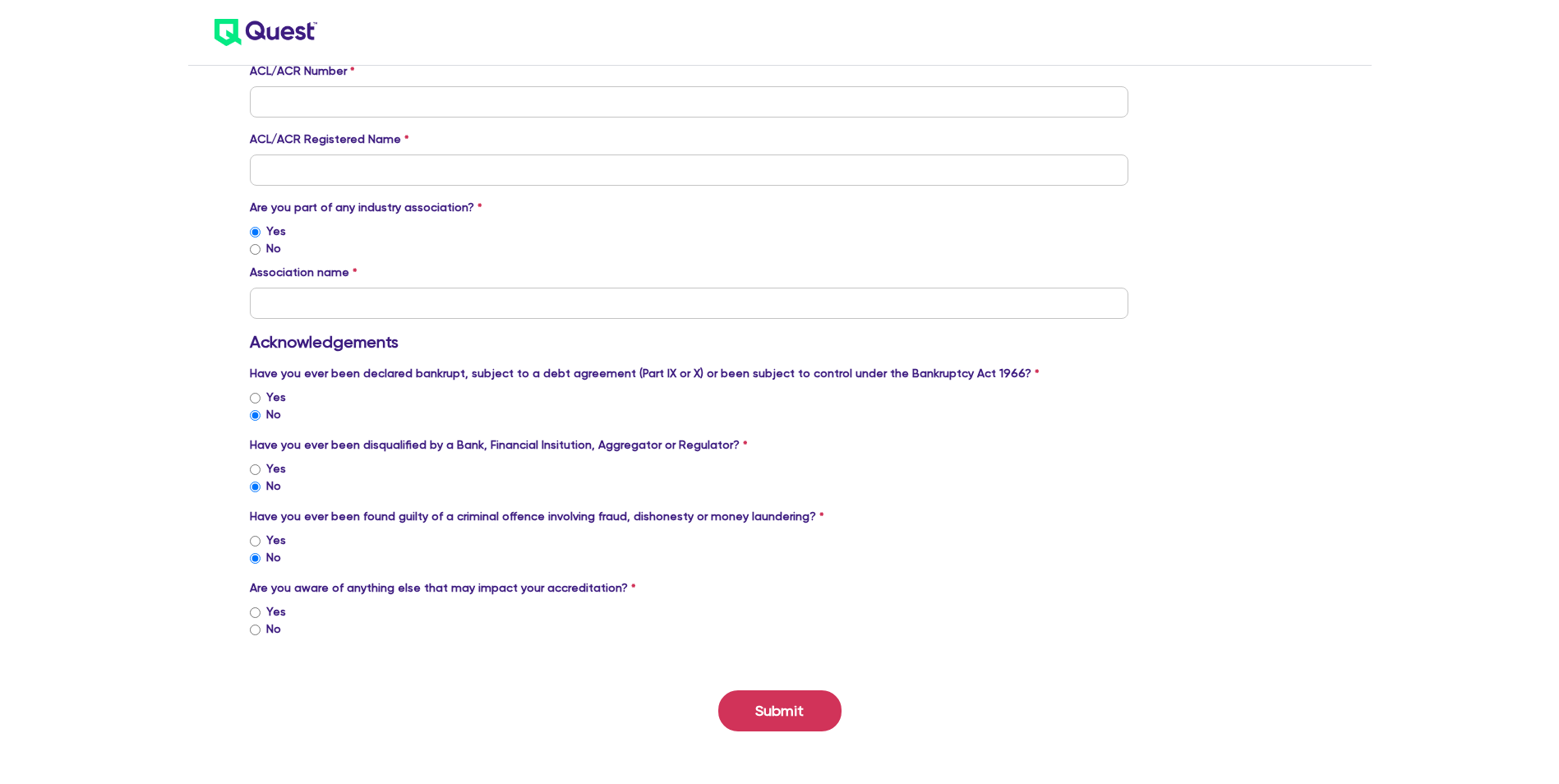
radio input "true"
click at [323, 301] on input "text" at bounding box center [690, 303] width 879 height 31
click at [390, 300] on input "text" at bounding box center [690, 303] width 879 height 31
type input "MFAA"
click at [373, 108] on input "tel" at bounding box center [690, 102] width 879 height 31
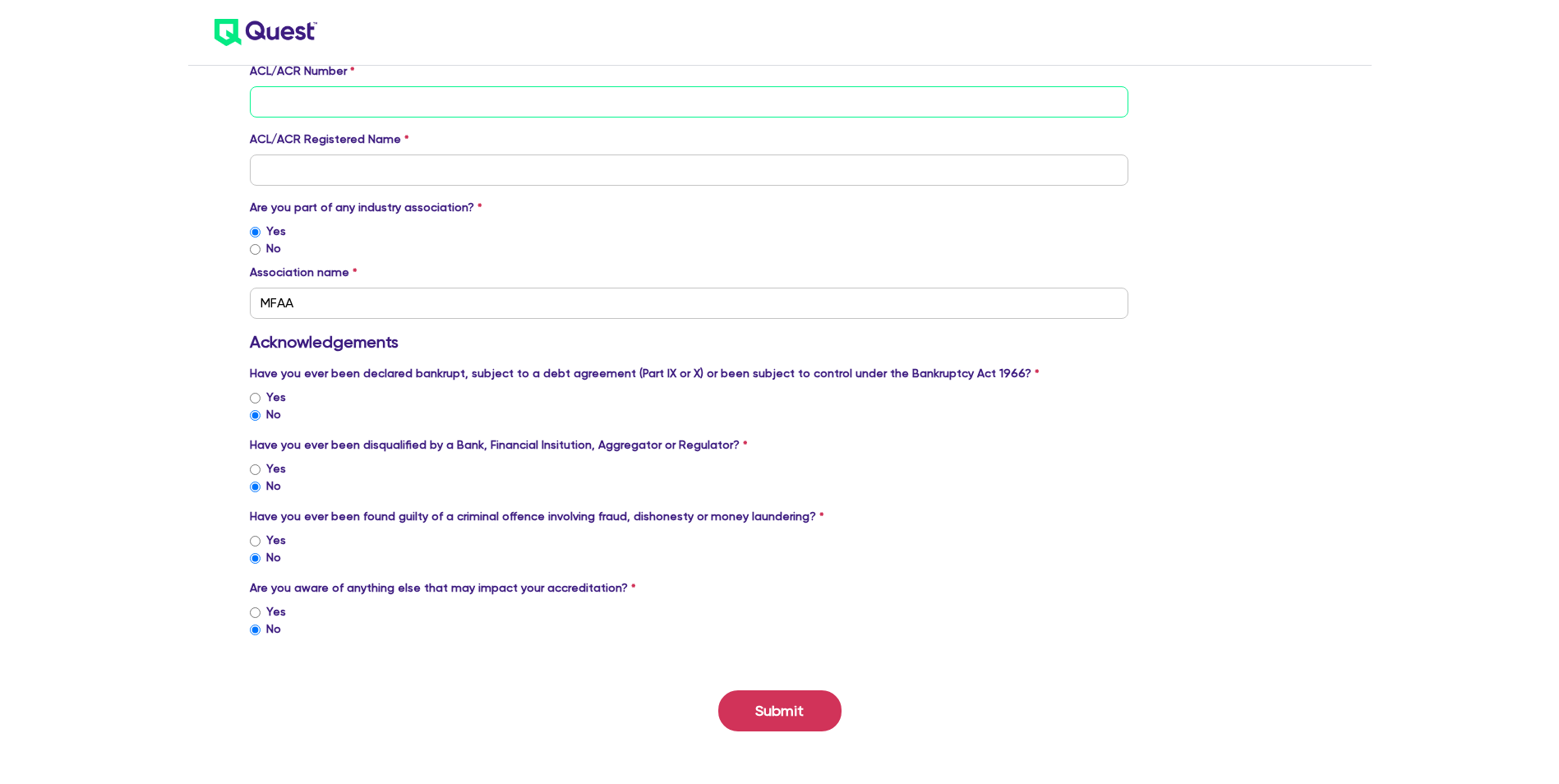
paste input "389328"
type input "389328"
click at [407, 154] on input "text" at bounding box center [690, 170] width 879 height 31
paste input "Connective Credit Services Pty Ltd"
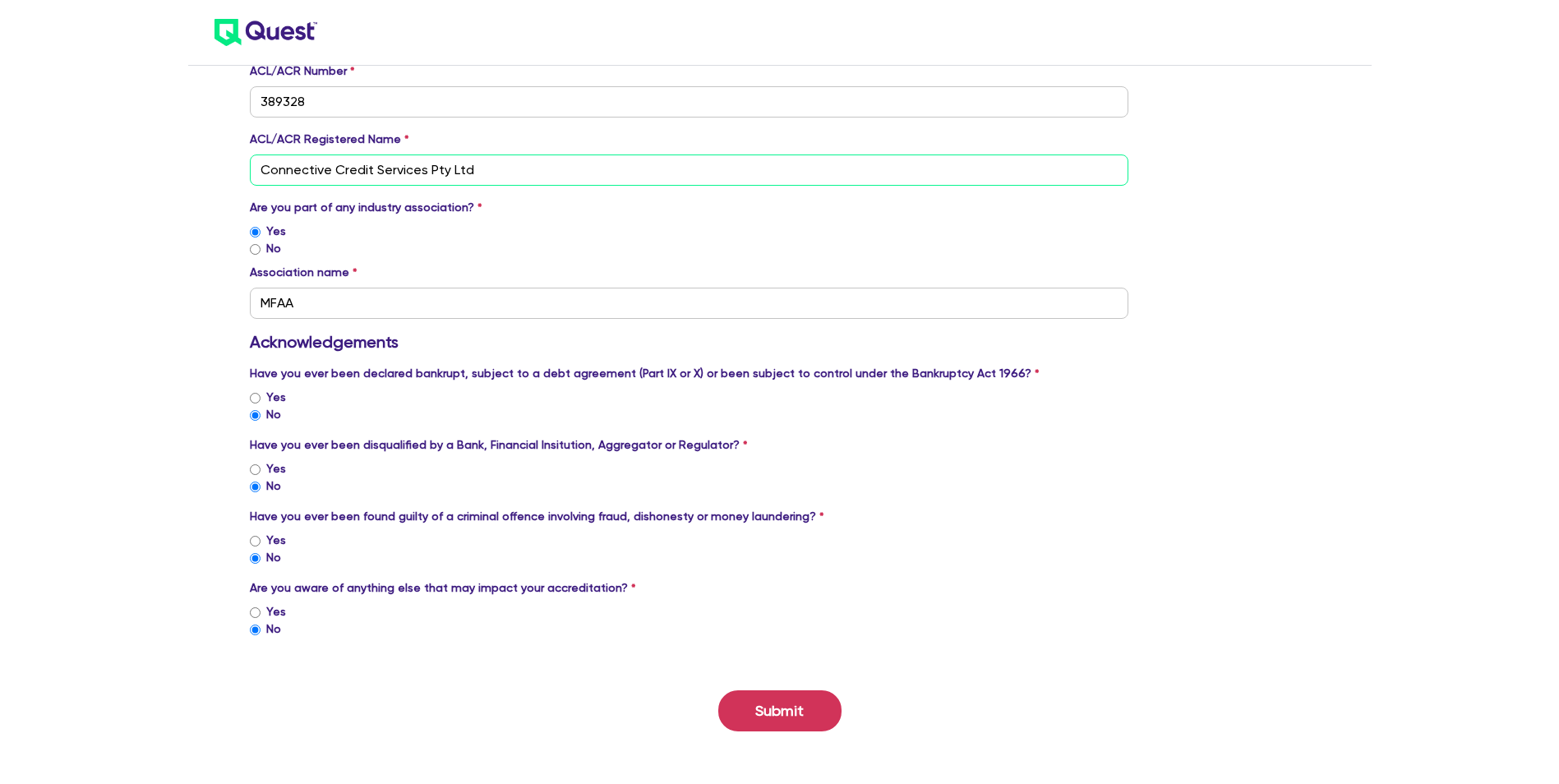
type input "Connective Credit Services Pty Ltd"
click at [719, 223] on div "Yes" at bounding box center [690, 230] width 879 height 17
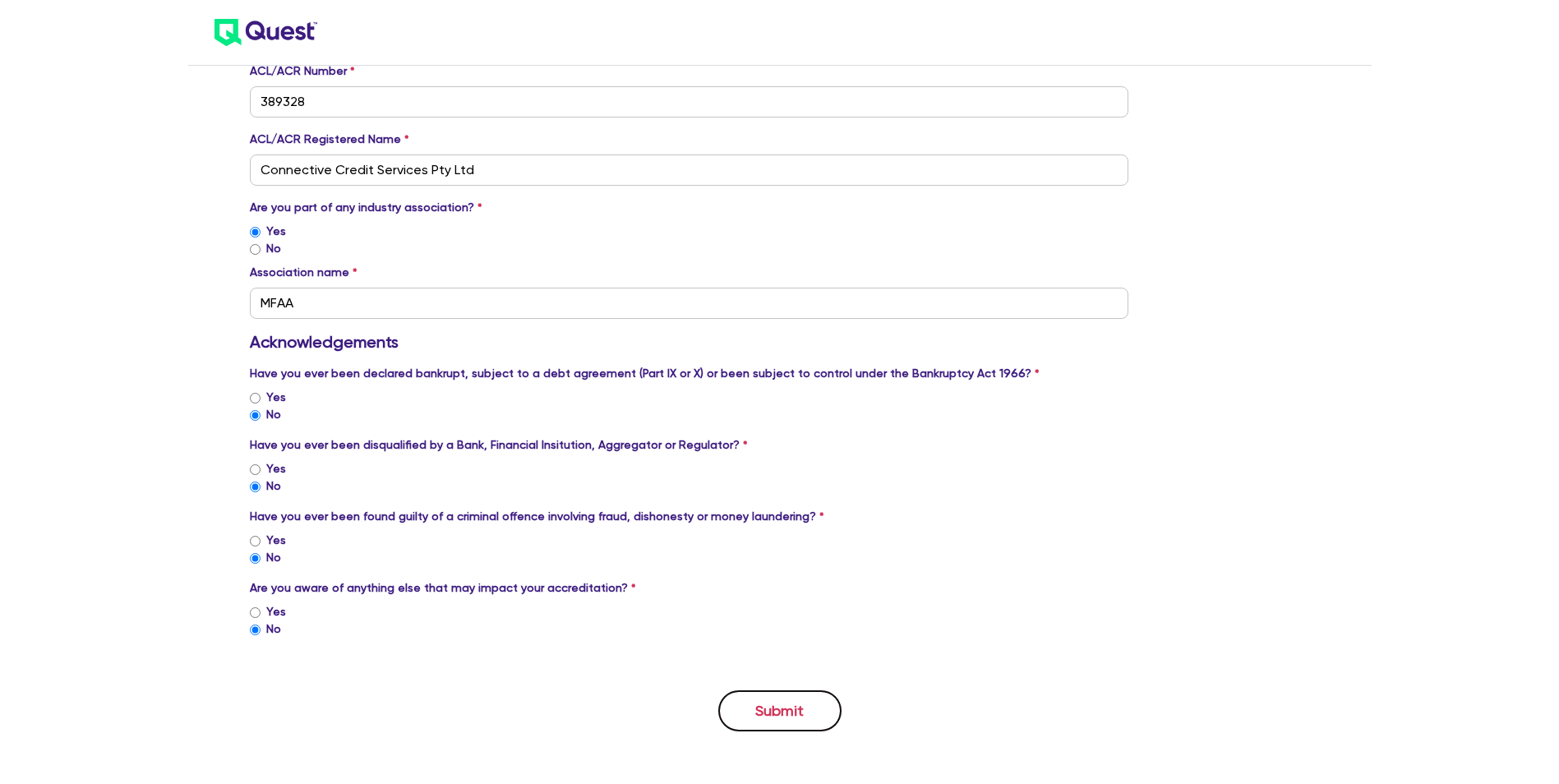
click at [786, 707] on button "Submit" at bounding box center [780, 711] width 123 height 41
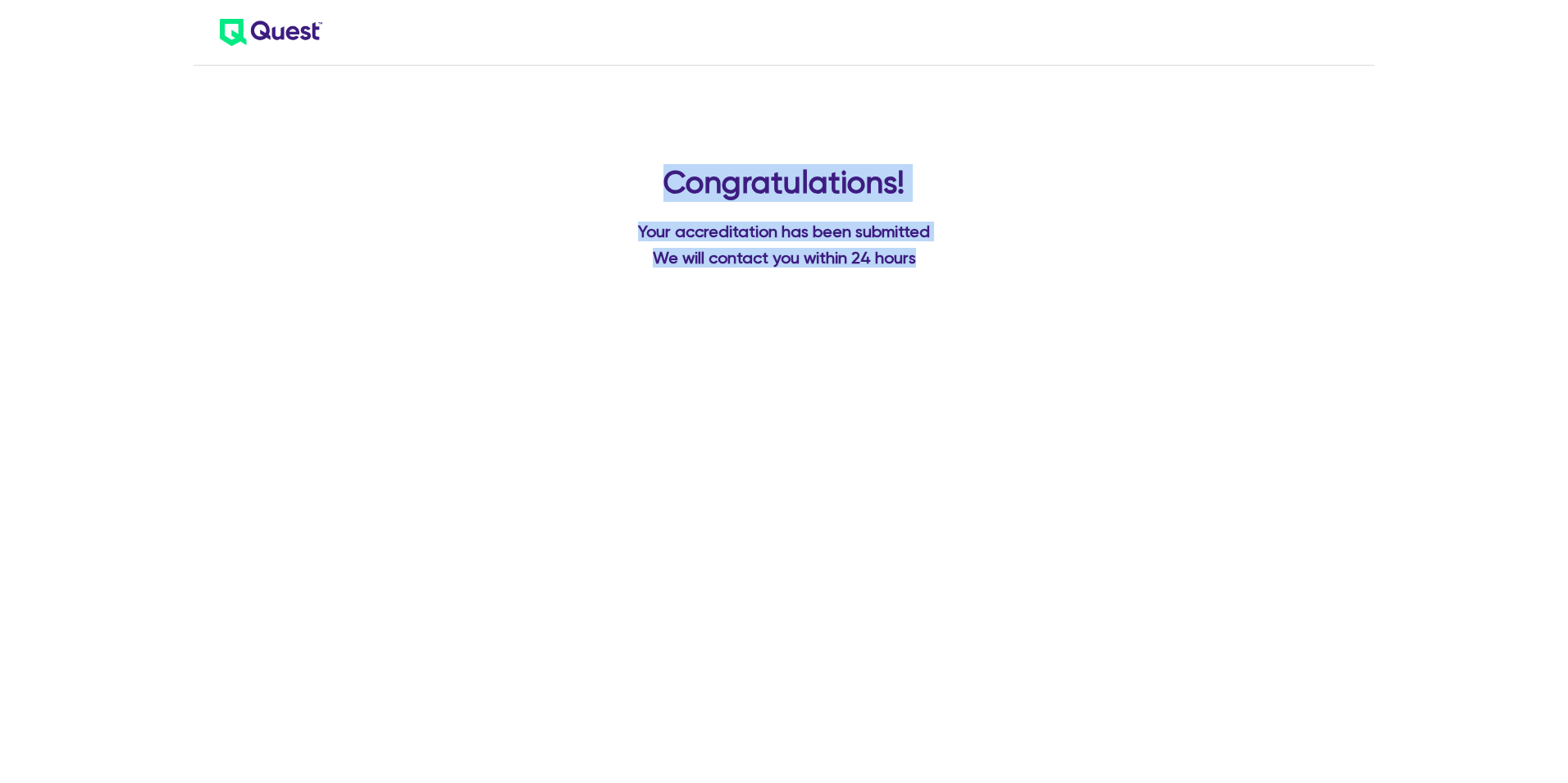
drag, startPoint x: 644, startPoint y: 171, endPoint x: 1087, endPoint y: 262, distance: 452.2
click at [1087, 262] on div "Congratulations! Your accreditation has been submitted We will contact you with…" at bounding box center [784, 216] width 1058 height 103
drag, startPoint x: 1087, startPoint y: 262, endPoint x: 1086, endPoint y: 287, distance: 25.0
click at [1086, 287] on div "Congratulations! Your accreditation has been submitted We will contact you with…" at bounding box center [784, 392] width 1082 height 783
